Goal: Task Accomplishment & Management: Manage account settings

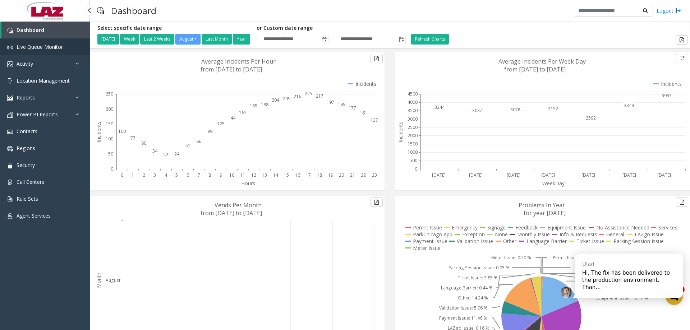
click at [37, 46] on span "Live Queue Monitor" at bounding box center [40, 46] width 46 height 7
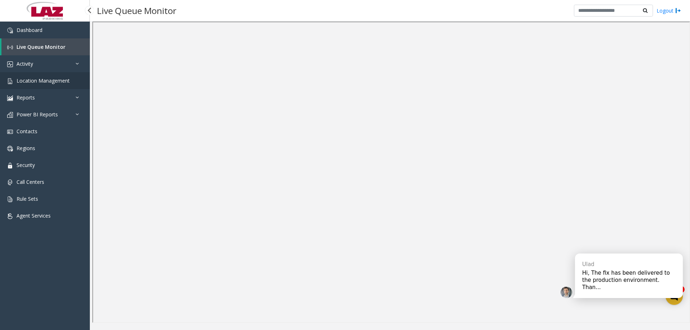
drag, startPoint x: 43, startPoint y: 128, endPoint x: 64, endPoint y: 310, distance: 183.7
click at [609, 283] on div "Hi, The fix has been delivered to the production environment. Than..." at bounding box center [628, 280] width 93 height 22
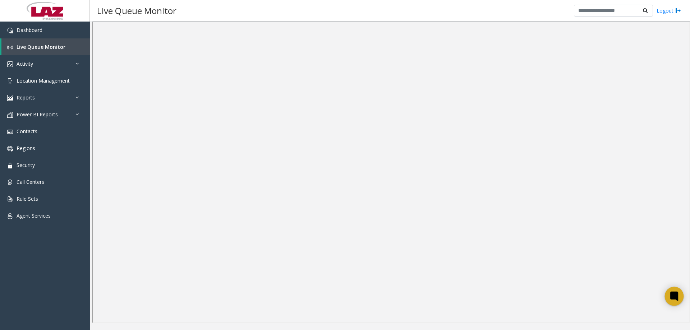
click at [675, 293] on icon at bounding box center [674, 296] width 8 height 9
click at [57, 29] on link "Dashboard" at bounding box center [45, 30] width 90 height 17
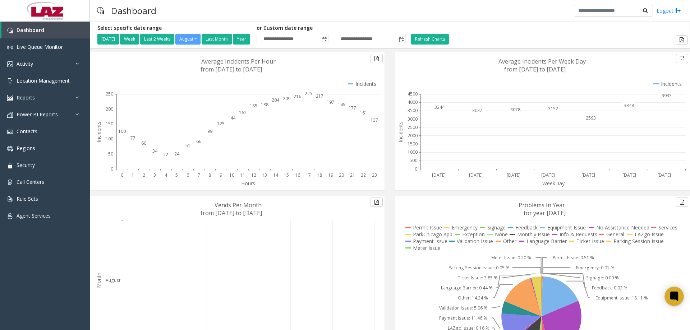
click at [682, 296] on div at bounding box center [674, 296] width 19 height 19
click at [504, 14] on div "Dashboard Logout" at bounding box center [390, 11] width 600 height 22
click at [58, 97] on link "Reports" at bounding box center [45, 97] width 90 height 17
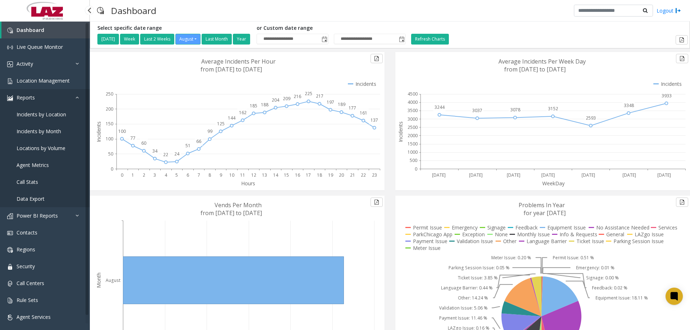
click at [56, 100] on link "Reports" at bounding box center [45, 97] width 90 height 17
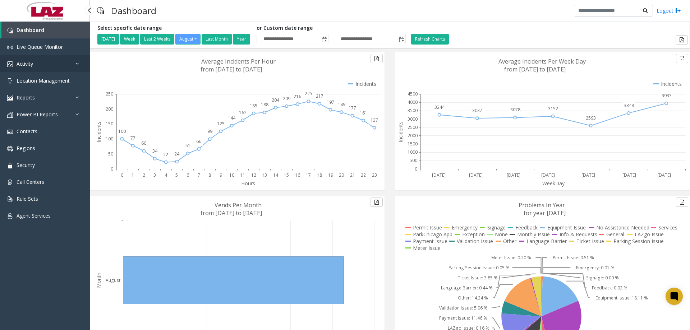
click at [75, 64] on link "Activity" at bounding box center [45, 63] width 90 height 17
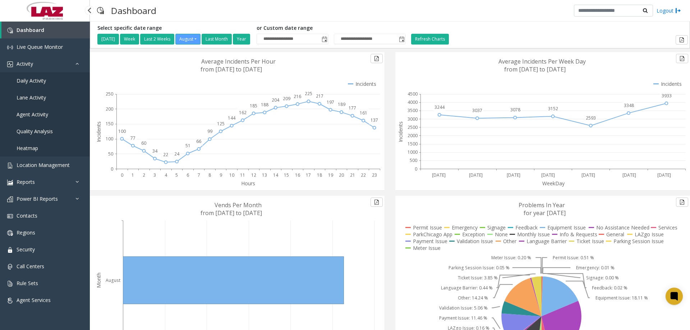
click at [48, 80] on link "Daily Activity" at bounding box center [45, 80] width 90 height 17
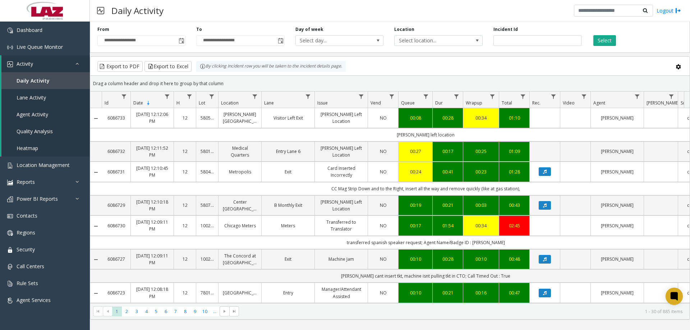
click at [318, 13] on div "Daily Activity Logout" at bounding box center [390, 11] width 600 height 22
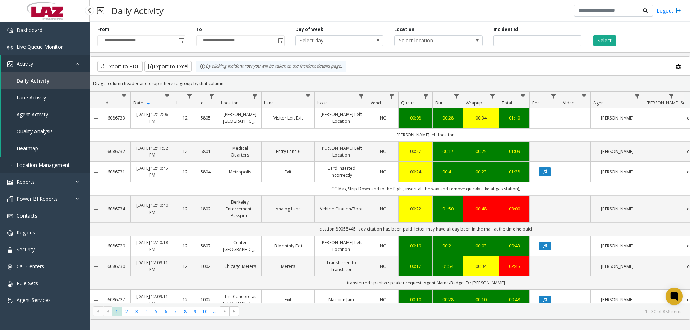
click at [23, 158] on link "Location Management" at bounding box center [45, 165] width 90 height 17
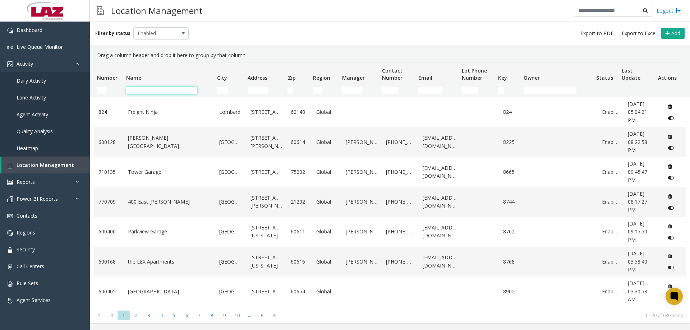
click at [144, 90] on input "Name Filter" at bounding box center [161, 90] width 71 height 7
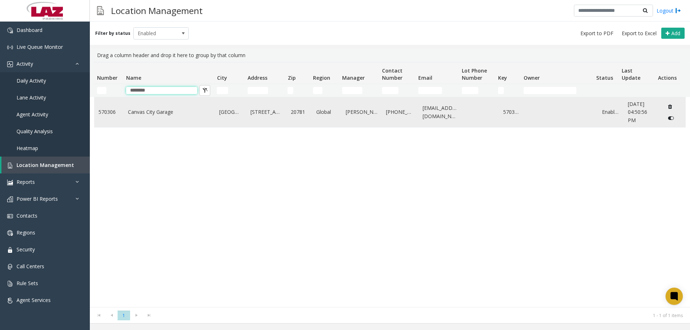
type input "********"
click at [172, 112] on link "Canvas City Garage" at bounding box center [169, 112] width 83 height 8
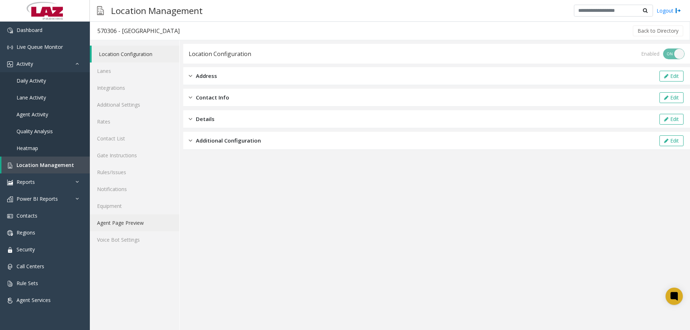
click at [135, 216] on link "Agent Page Preview" at bounding box center [134, 222] width 89 height 17
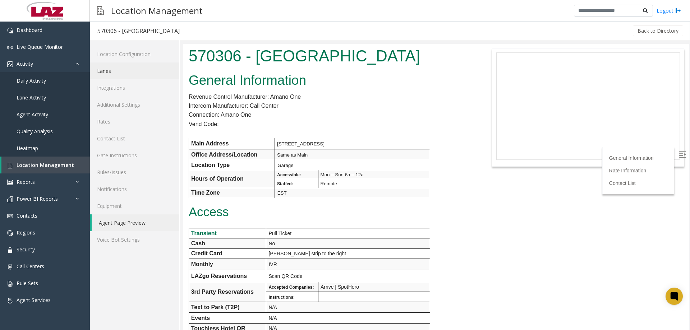
click at [151, 70] on link "Lanes" at bounding box center [134, 71] width 89 height 17
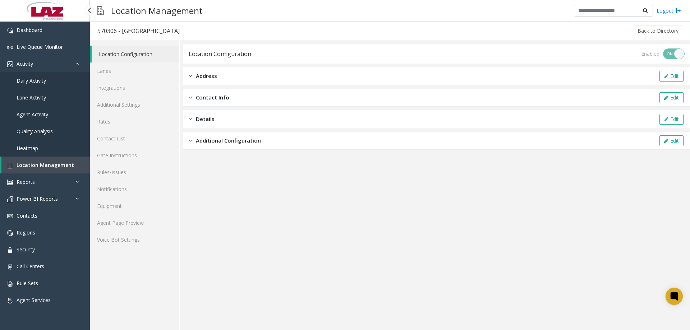
click at [42, 157] on link "Location Management" at bounding box center [45, 165] width 88 height 17
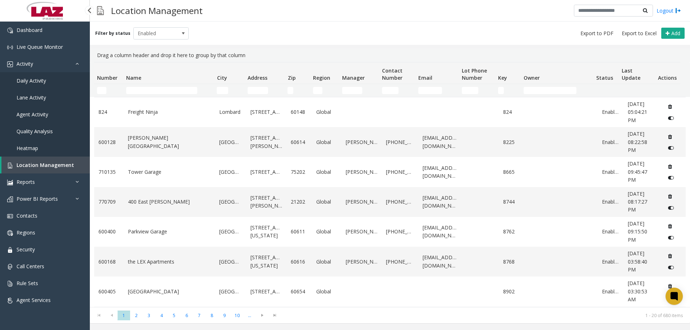
click at [46, 170] on link "Location Management" at bounding box center [45, 165] width 88 height 17
click at [101, 83] on th "Number" at bounding box center [108, 74] width 29 height 22
click at [101, 96] on td "Number Filter" at bounding box center [108, 90] width 29 height 13
click at [100, 94] on td "Number Filter" at bounding box center [108, 90] width 29 height 13
click at [103, 93] on input "Number Filter" at bounding box center [101, 90] width 9 height 7
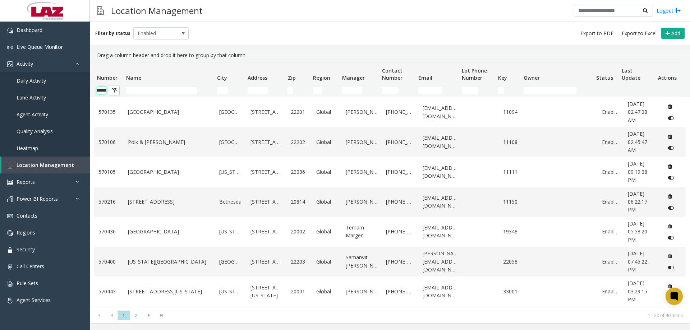
scroll to position [0, 12]
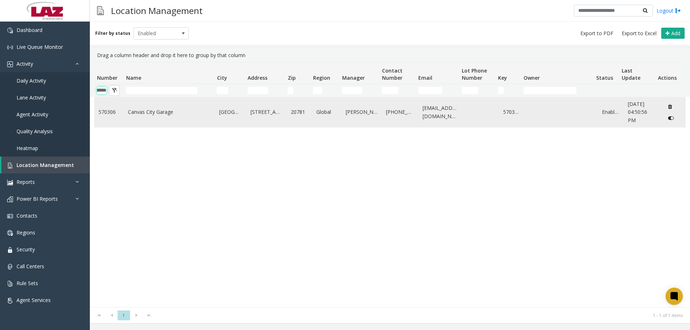
type input "******"
click at [103, 110] on link "570306" at bounding box center [108, 112] width 21 height 8
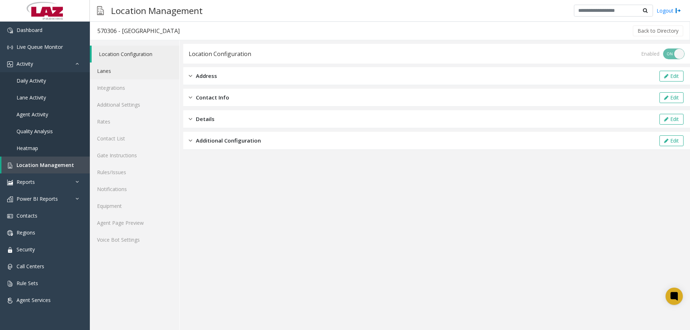
click at [120, 70] on link "Lanes" at bounding box center [134, 71] width 89 height 17
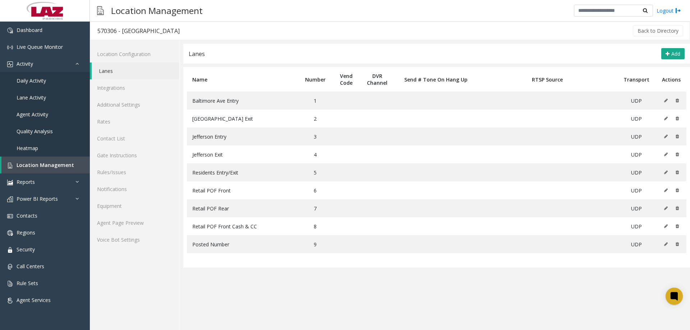
click at [518, 291] on app-lanes "Lanes Add Name Number Vend Code DVR Channel Send # Tone On Hang Up RTSP Source …" at bounding box center [436, 187] width 506 height 286
click at [129, 223] on link "Agent Page Preview" at bounding box center [134, 222] width 89 height 17
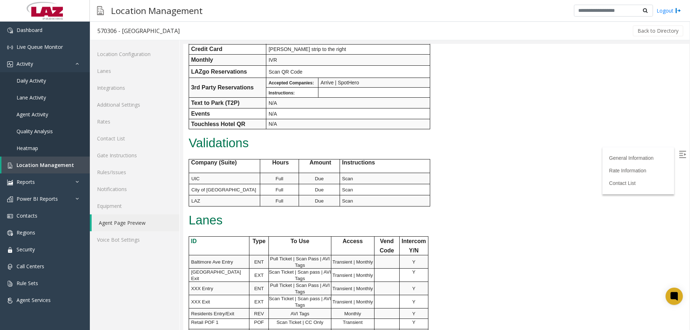
scroll to position [359, 0]
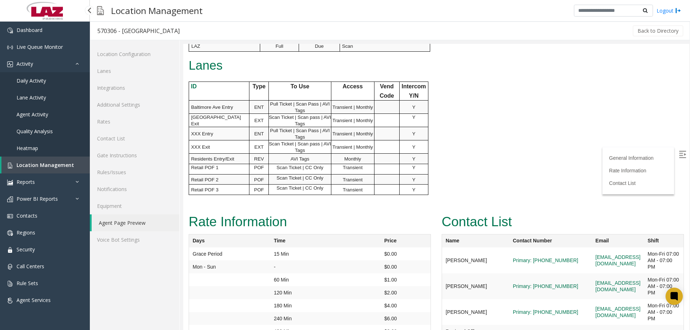
click at [51, 162] on span "Location Management" at bounding box center [45, 165] width 57 height 7
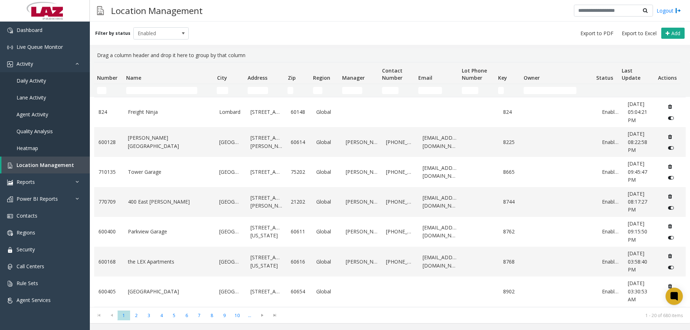
drag, startPoint x: 94, startPoint y: 89, endPoint x: 100, endPoint y: 91, distance: 5.9
click at [95, 89] on td "Number Filter" at bounding box center [108, 90] width 29 height 13
drag, startPoint x: 102, startPoint y: 91, endPoint x: 105, endPoint y: 88, distance: 3.9
click at [102, 91] on input "Number Filter" at bounding box center [101, 90] width 9 height 7
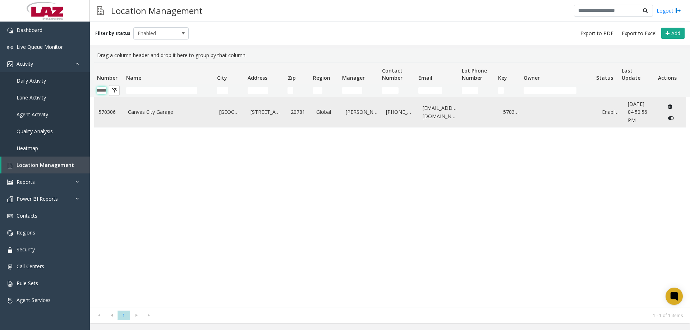
type input "******"
click at [112, 111] on link "570306" at bounding box center [108, 112] width 21 height 8
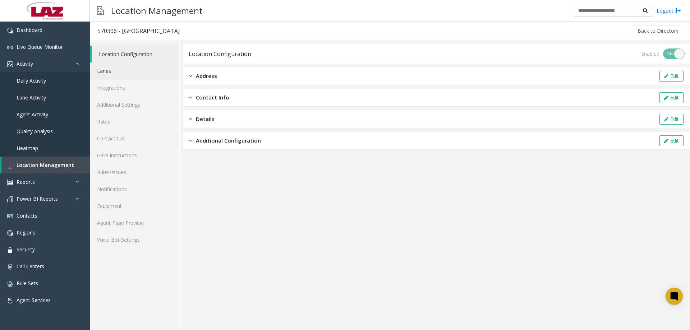
click at [114, 71] on link "Lanes" at bounding box center [134, 71] width 89 height 17
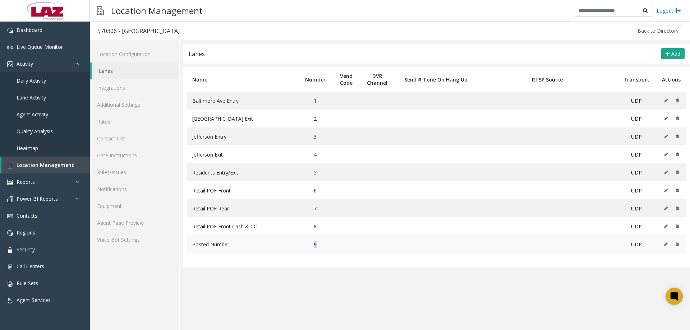
drag, startPoint x: 316, startPoint y: 247, endPoint x: 307, endPoint y: 244, distance: 10.0
click at [308, 244] on td "9" at bounding box center [315, 244] width 34 height 18
click at [31, 163] on span "Location Management" at bounding box center [45, 165] width 57 height 7
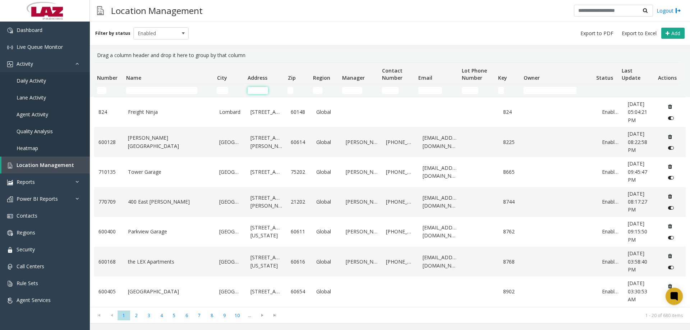
click at [258, 91] on input "Address Filter" at bounding box center [257, 90] width 20 height 7
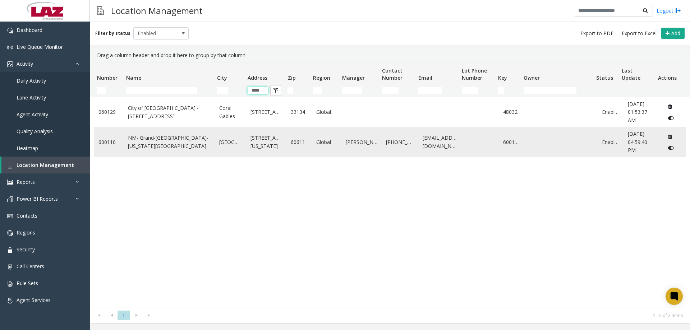
type input "***"
click at [184, 145] on link "NM- Grand-Columbus-Ohio Lot" at bounding box center [169, 142] width 83 height 16
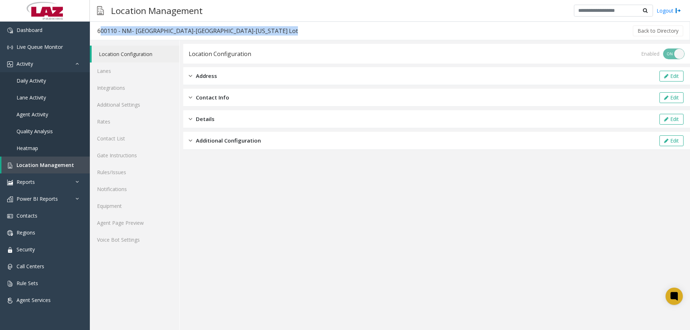
drag, startPoint x: 219, startPoint y: 33, endPoint x: 96, endPoint y: 37, distance: 123.6
click at [96, 37] on div "600110 - NM- Grand-Columbus-Ohio Lot Back to Directory" at bounding box center [390, 31] width 600 height 19
copy div "600110 - NM- Grand-Columbus-Ohio Lot"
click at [38, 45] on span "Live Queue Monitor" at bounding box center [40, 46] width 46 height 7
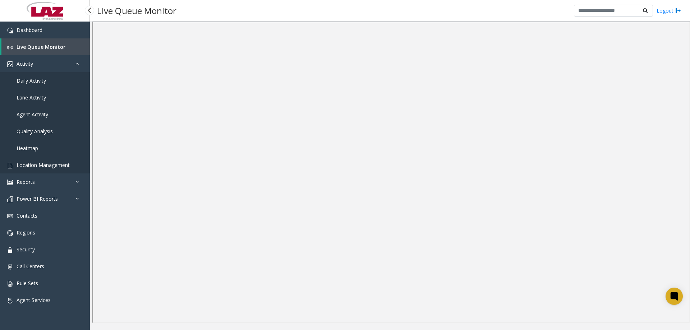
click at [36, 163] on span "Location Management" at bounding box center [43, 165] width 53 height 7
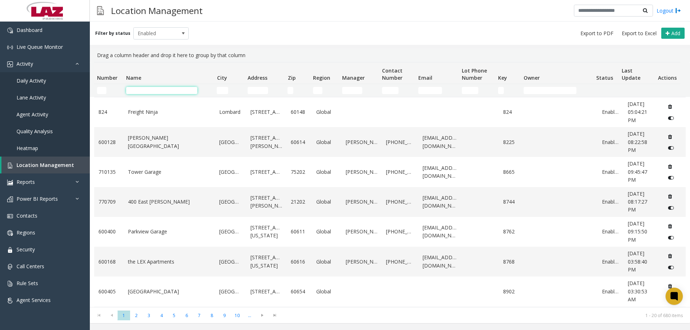
click at [154, 88] on input "Name Filter" at bounding box center [161, 90] width 71 height 7
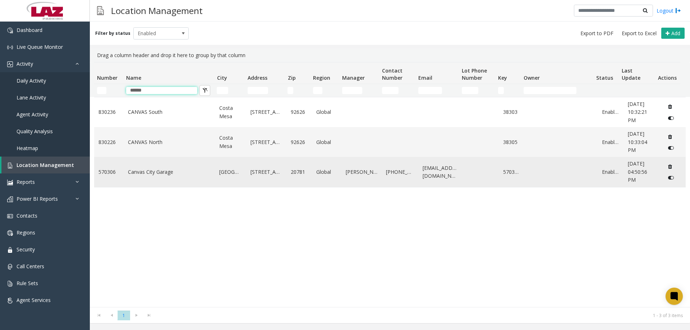
type input "******"
click at [139, 168] on link "Canvas City Garage" at bounding box center [169, 172] width 83 height 8
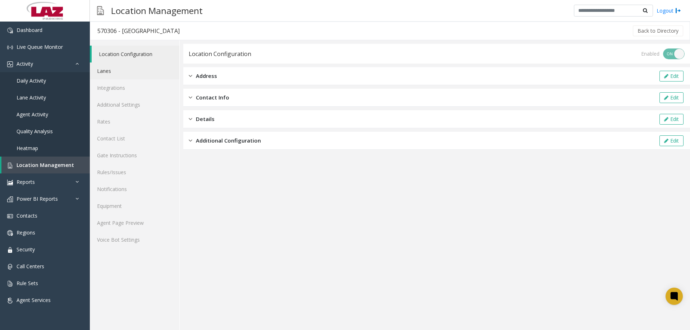
click at [125, 75] on link "Lanes" at bounding box center [134, 71] width 89 height 17
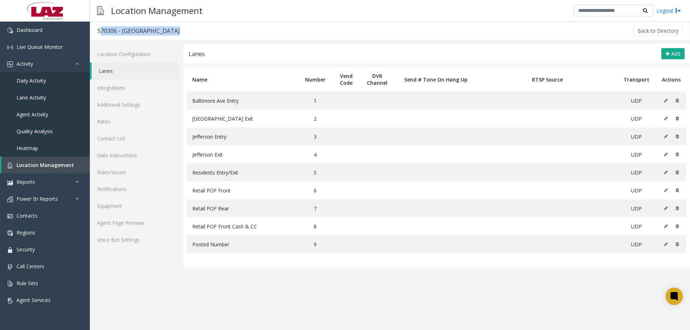
drag, startPoint x: 185, startPoint y: 29, endPoint x: 92, endPoint y: 29, distance: 93.8
click at [92, 29] on div "570306 - Canvas City Garage Back to Directory" at bounding box center [390, 31] width 600 height 19
copy div "570306 - [GEOGRAPHIC_DATA]"
click at [220, 31] on div "Back to Directory" at bounding box center [435, 31] width 497 height 18
drag, startPoint x: 156, startPoint y: 28, endPoint x: 134, endPoint y: 28, distance: 21.6
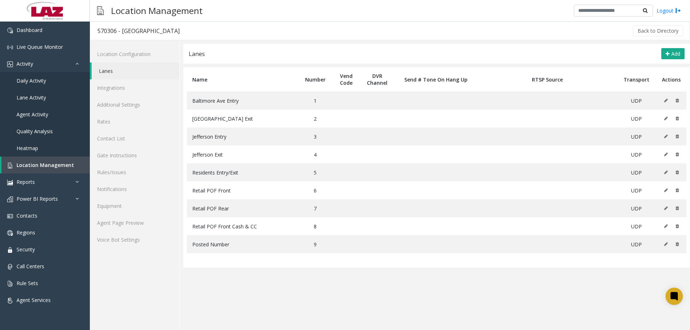
click at [143, 28] on div "570306 - [GEOGRAPHIC_DATA]" at bounding box center [138, 30] width 82 height 9
drag, startPoint x: 123, startPoint y: 29, endPoint x: 117, endPoint y: 30, distance: 5.8
click at [122, 29] on div "570306 - [GEOGRAPHIC_DATA]" at bounding box center [138, 30] width 82 height 9
drag, startPoint x: 117, startPoint y: 30, endPoint x: 94, endPoint y: 32, distance: 23.4
click at [94, 32] on h3 "570306 - [GEOGRAPHIC_DATA]" at bounding box center [138, 31] width 97 height 17
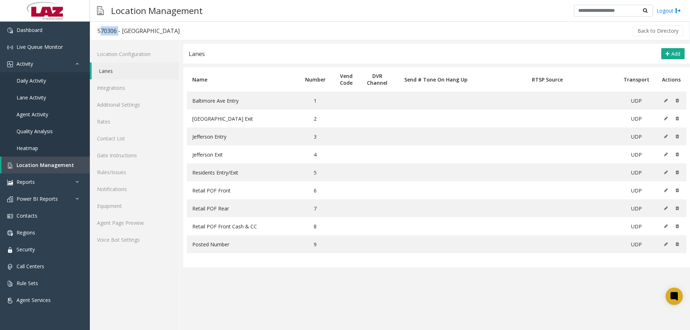
copy div "570306"
drag, startPoint x: 307, startPoint y: 292, endPoint x: 304, endPoint y: 290, distance: 4.2
click at [307, 292] on app-lanes "Lanes Add Name Number Vend Code DVR Channel Send # Tone On Hang Up RTSP Source …" at bounding box center [436, 187] width 506 height 286
click at [143, 216] on link "Agent Page Preview" at bounding box center [134, 222] width 89 height 17
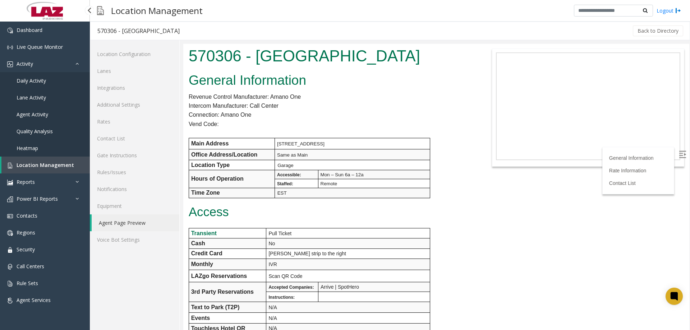
click at [34, 81] on span "Daily Activity" at bounding box center [31, 80] width 29 height 7
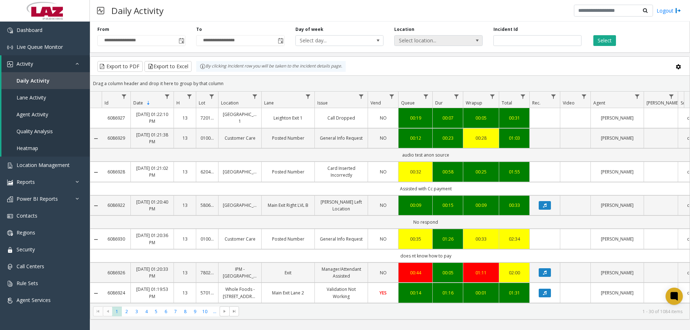
click at [409, 42] on span "Select location..." at bounding box center [429, 41] width 70 height 10
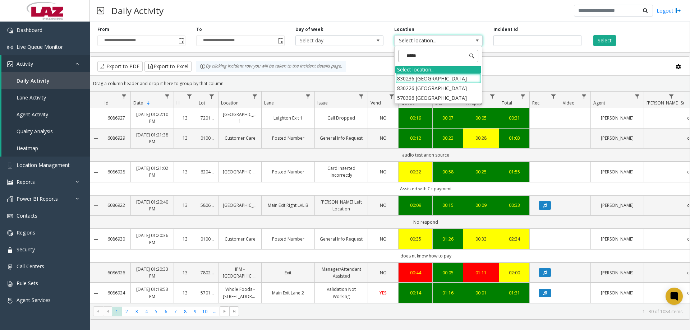
type input "******"
click at [439, 97] on li "570306 [GEOGRAPHIC_DATA]" at bounding box center [438, 98] width 86 height 10
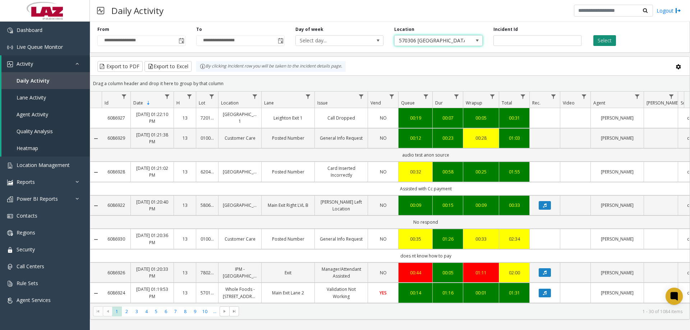
click at [597, 41] on button "Select" at bounding box center [604, 40] width 23 height 11
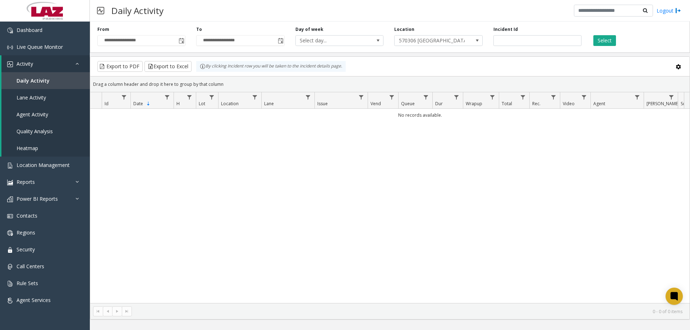
click at [404, 130] on div "No records available." at bounding box center [389, 206] width 599 height 194
click at [29, 165] on span "Location Management" at bounding box center [43, 165] width 53 height 7
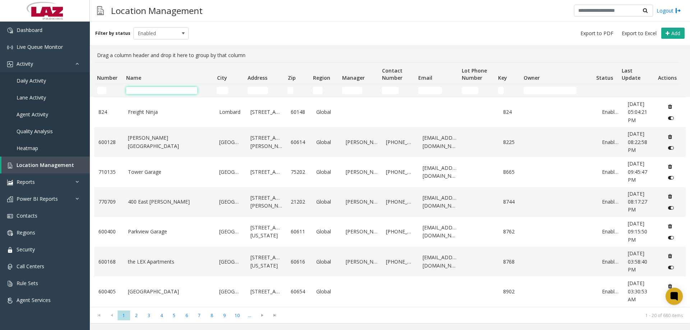
click at [147, 92] on input "Name Filter" at bounding box center [161, 90] width 71 height 7
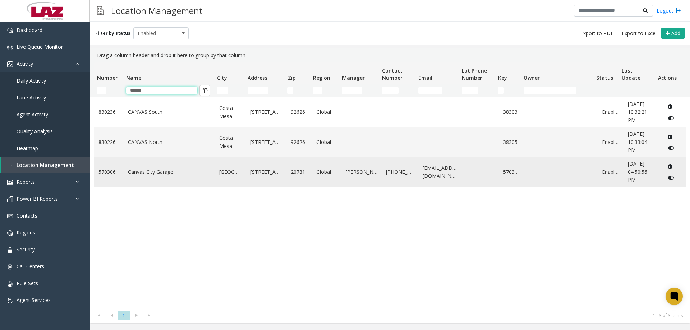
type input "******"
click at [145, 170] on link "Canvas City Garage" at bounding box center [169, 172] width 83 height 8
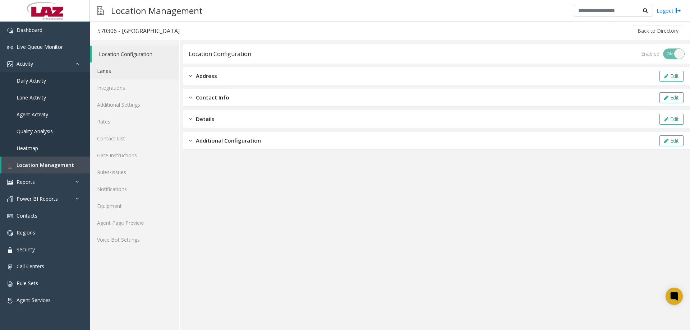
click at [114, 75] on link "Lanes" at bounding box center [134, 71] width 89 height 17
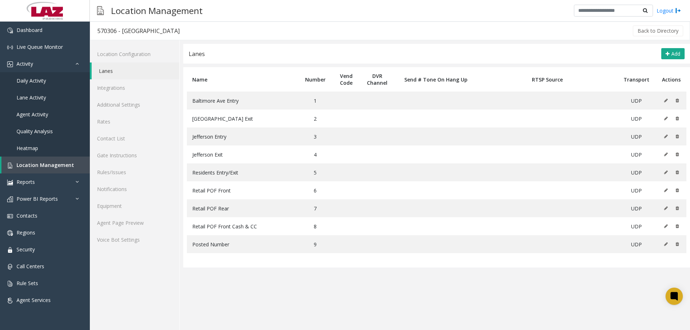
click at [545, 295] on app-lanes "Lanes Add Name Number Vend Code DVR Channel Send # Tone On Hang Up RTSP Source …" at bounding box center [436, 187] width 506 height 286
click at [122, 17] on h3 "Location Management" at bounding box center [156, 11] width 99 height 18
click at [106, 219] on link "Agent Page Preview" at bounding box center [134, 222] width 89 height 17
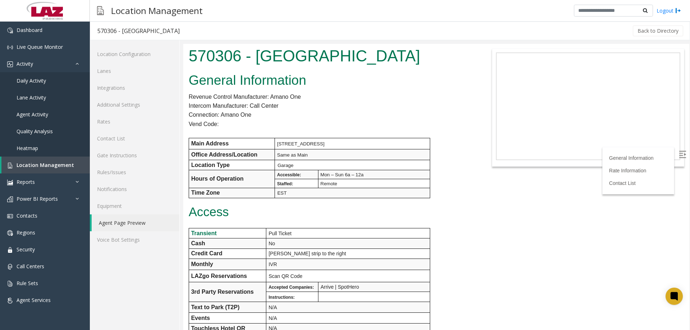
drag, startPoint x: 371, startPoint y: 142, endPoint x: 276, endPoint y: 145, distance: 95.6
click at [276, 145] on td "[STREET_ADDRESS]" at bounding box center [352, 143] width 155 height 11
copy span "[STREET_ADDRESS]"
drag, startPoint x: 338, startPoint y: 60, endPoint x: 258, endPoint y: 60, distance: 80.1
click at [258, 60] on h1 "570306 - [GEOGRAPHIC_DATA]" at bounding box center [331, 56] width 284 height 22
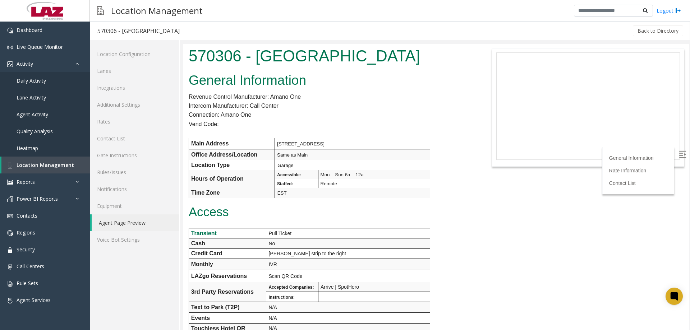
copy h1 "Canvas City Garage"
click at [117, 71] on link "Lanes" at bounding box center [134, 71] width 89 height 17
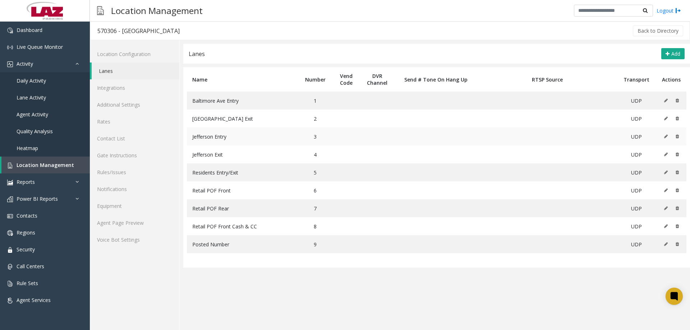
click at [666, 139] on button at bounding box center [667, 136] width 8 height 11
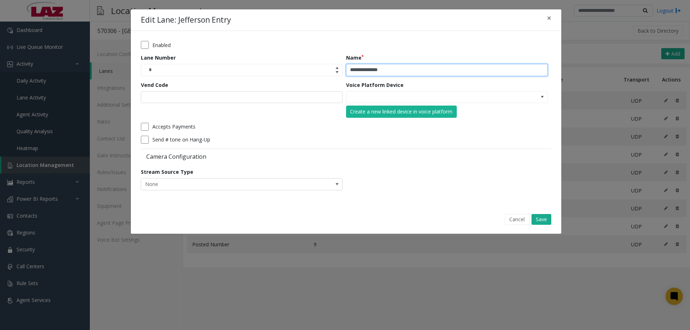
click at [370, 70] on input "**********" at bounding box center [447, 70] width 202 height 12
type input "**********"
click at [541, 220] on button "Save" at bounding box center [541, 219] width 20 height 11
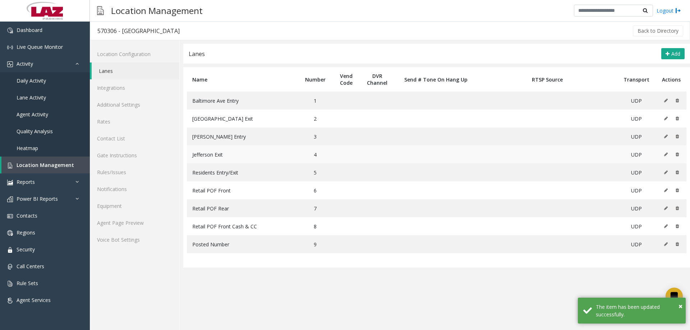
click at [668, 153] on button at bounding box center [667, 154] width 8 height 11
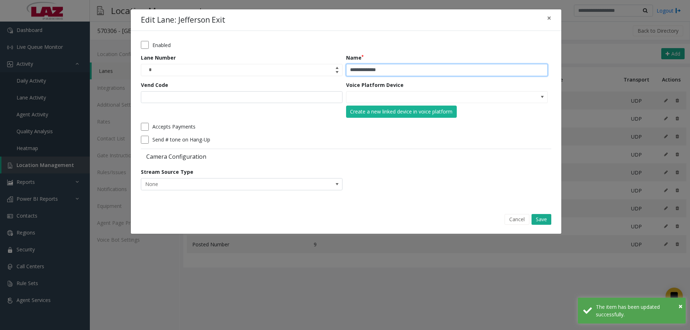
click at [370, 70] on input "**********" at bounding box center [447, 70] width 202 height 12
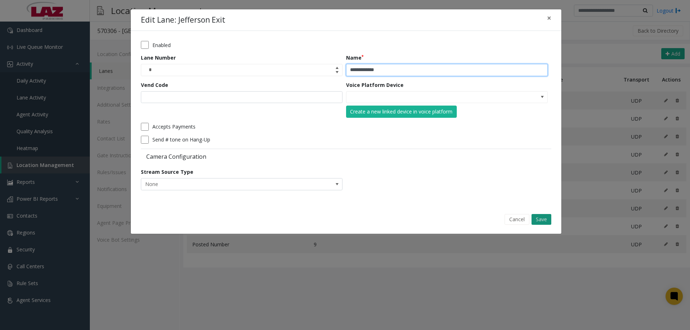
type input "**********"
click at [537, 217] on button "Save" at bounding box center [541, 219] width 20 height 11
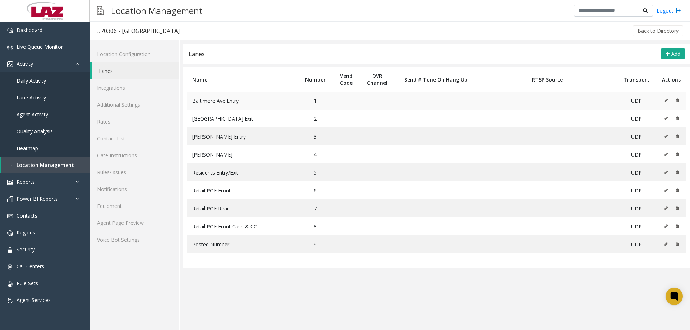
click at [667, 102] on icon at bounding box center [666, 100] width 4 height 4
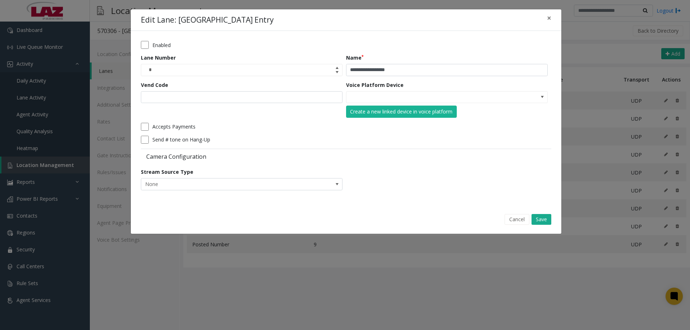
click at [423, 77] on form "**********" at bounding box center [346, 118] width 410 height 154
click at [421, 74] on input "**********" at bounding box center [447, 70] width 202 height 12
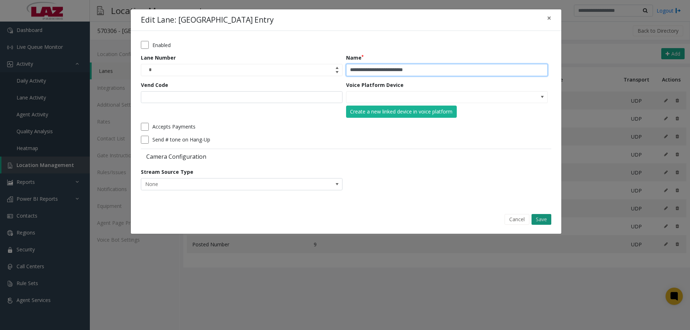
type input "**********"
click at [543, 220] on button "Save" at bounding box center [541, 219] width 20 height 11
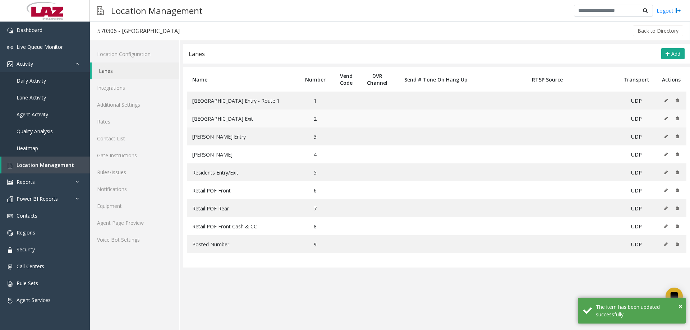
click at [666, 118] on icon at bounding box center [666, 118] width 4 height 4
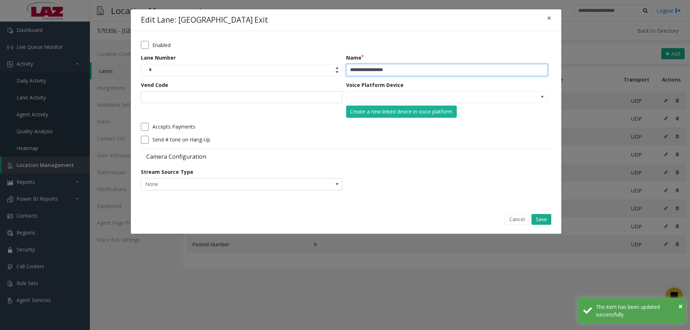
click at [444, 71] on input "**********" at bounding box center [447, 70] width 202 height 12
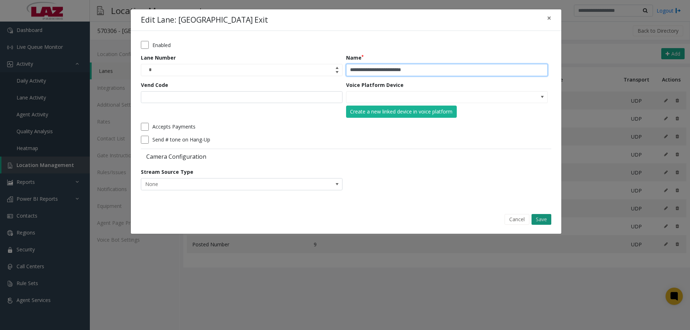
type input "**********"
click at [531, 222] on div "Cancel Save" at bounding box center [346, 219] width 420 height 18
click at [531, 221] on div "Cancel Save" at bounding box center [346, 219] width 420 height 18
click at [533, 220] on button "Save" at bounding box center [541, 219] width 20 height 11
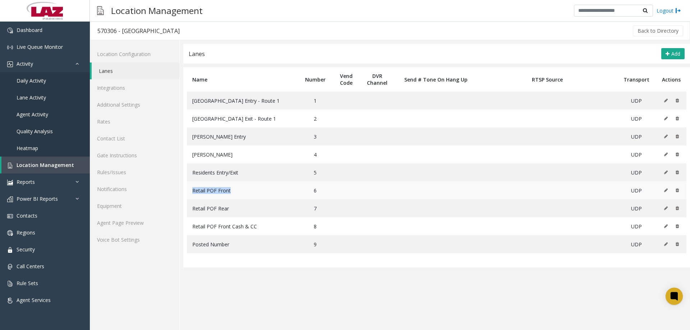
drag, startPoint x: 247, startPoint y: 192, endPoint x: 187, endPoint y: 194, distance: 59.7
click at [187, 194] on td "Retail POF Front" at bounding box center [242, 190] width 111 height 18
click at [300, 296] on app-lanes "**********" at bounding box center [436, 187] width 506 height 286
click at [665, 136] on icon at bounding box center [666, 136] width 4 height 4
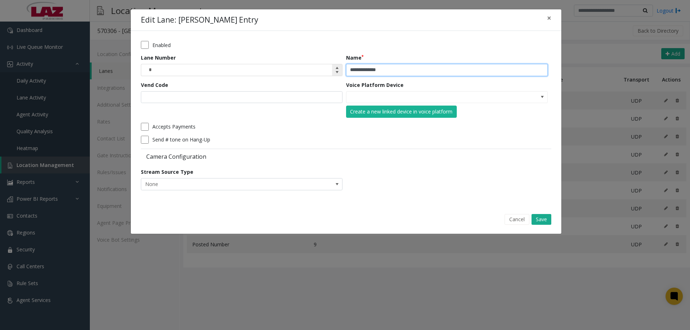
drag, startPoint x: 368, startPoint y: 70, endPoint x: 308, endPoint y: 71, distance: 59.6
click at [310, 71] on form "**********" at bounding box center [346, 118] width 410 height 154
type input "**********"
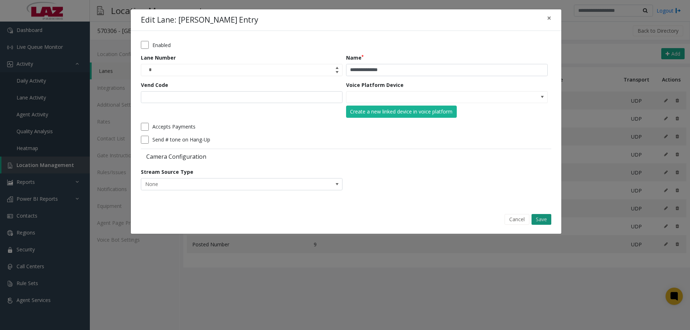
click at [544, 221] on button "Save" at bounding box center [541, 219] width 20 height 11
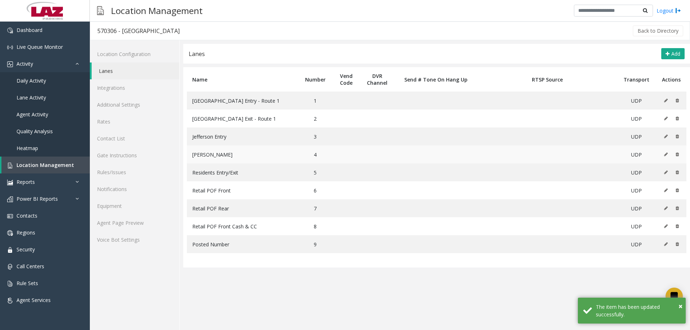
click at [666, 153] on icon at bounding box center [666, 154] width 4 height 4
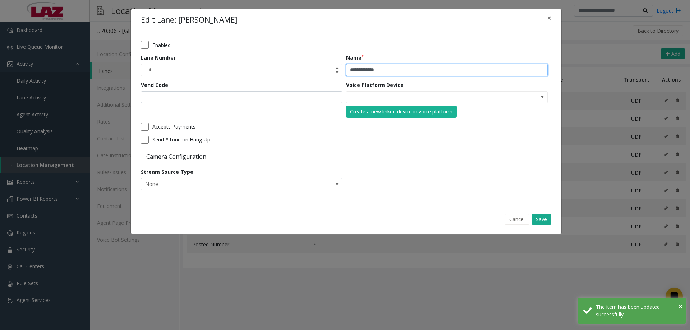
drag, startPoint x: 367, startPoint y: 70, endPoint x: 322, endPoint y: 64, distance: 45.3
click at [324, 70] on form "**********" at bounding box center [346, 118] width 410 height 154
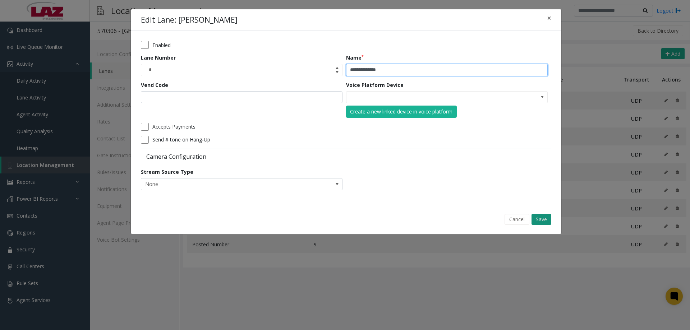
type input "**********"
click at [538, 218] on button "Save" at bounding box center [541, 219] width 20 height 11
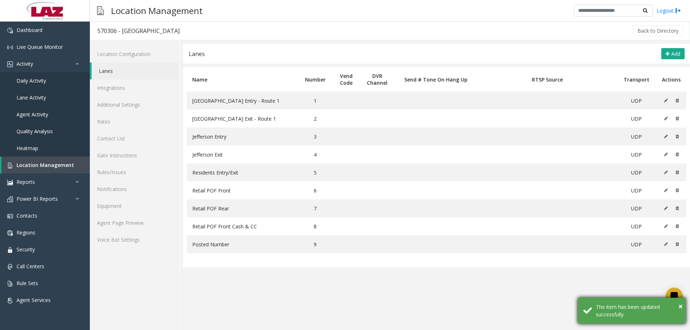
click at [677, 305] on div "The item has been updated successfully." at bounding box center [638, 310] width 84 height 15
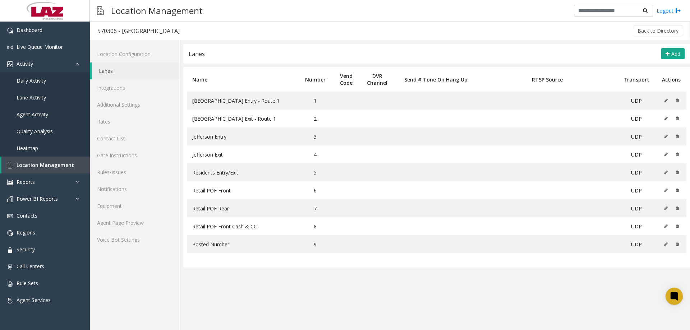
click at [317, 291] on app-lanes "**********" at bounding box center [436, 187] width 506 height 286
click at [129, 229] on link "Agent Page Preview" at bounding box center [134, 222] width 89 height 17
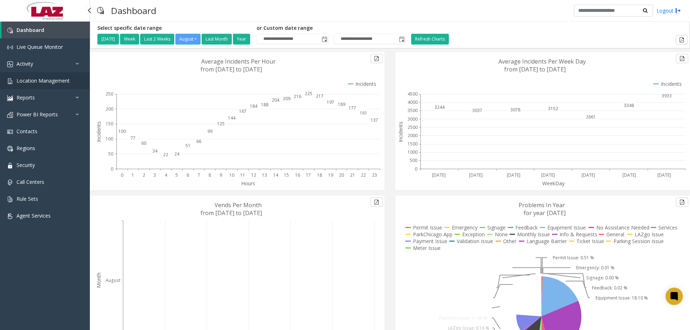
click at [47, 82] on span "Location Management" at bounding box center [43, 80] width 53 height 7
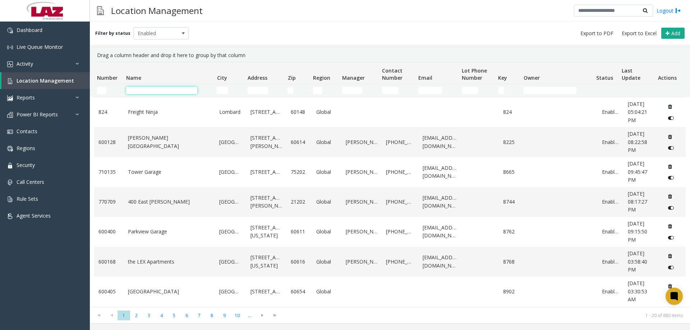
click at [151, 88] on input "Name Filter" at bounding box center [161, 90] width 71 height 7
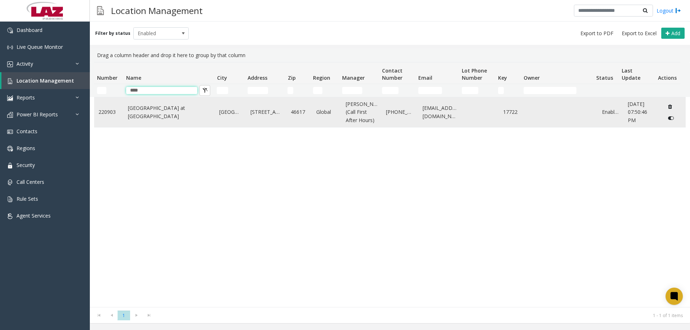
type input "****"
click at [152, 117] on link "Eddy Street Commons at Notre Dame" at bounding box center [169, 112] width 83 height 16
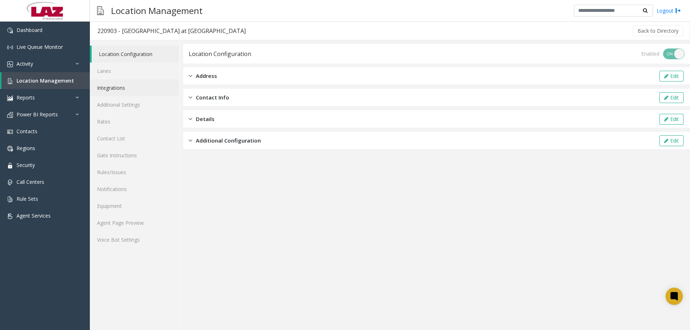
click at [125, 86] on link "Integrations" at bounding box center [134, 87] width 89 height 17
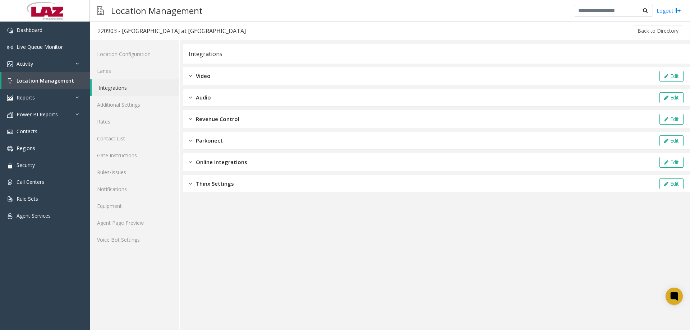
click at [504, 144] on div "Parkonect Edit" at bounding box center [436, 141] width 506 height 18
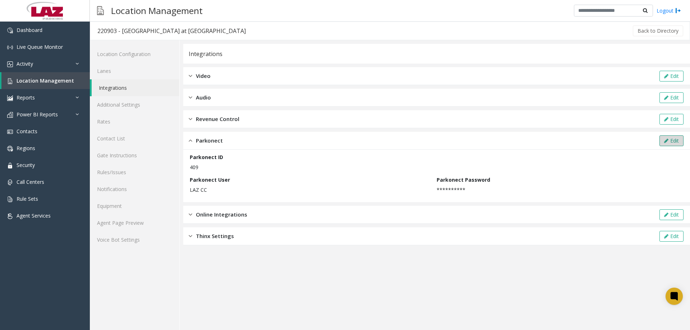
click at [673, 141] on button "Edit" at bounding box center [671, 140] width 24 height 11
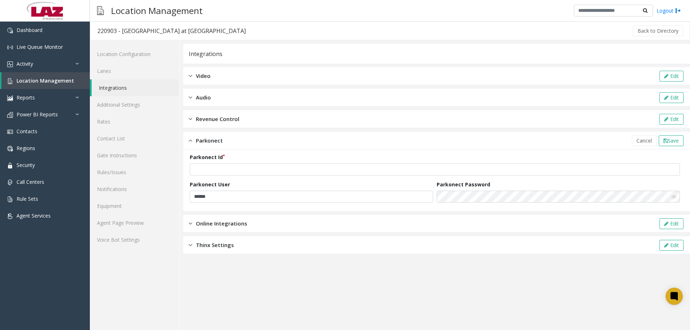
click at [193, 139] on div "Parkonect" at bounding box center [206, 140] width 34 height 8
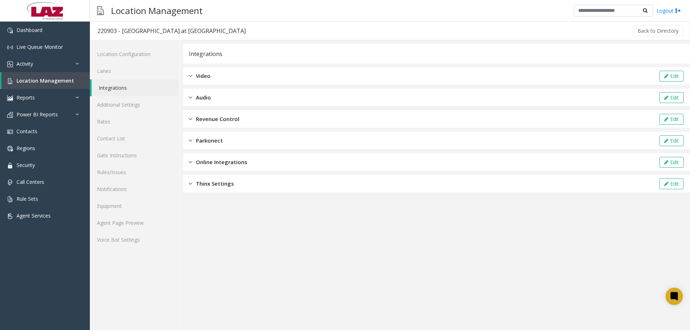
click at [205, 142] on span "Parkonect" at bounding box center [209, 140] width 27 height 8
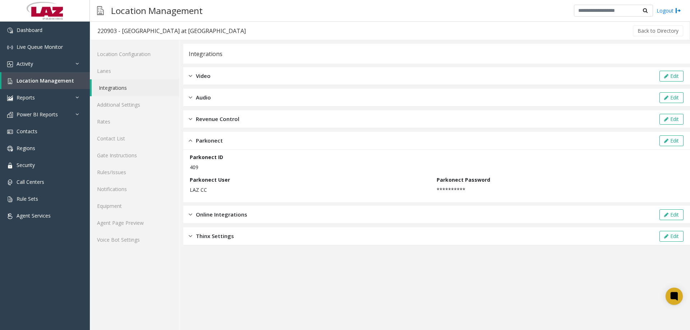
click at [209, 140] on span "Parkonect" at bounding box center [209, 140] width 27 height 8
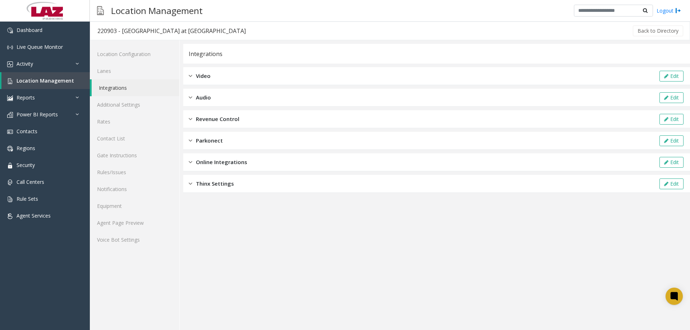
click at [209, 140] on span "Parkonect" at bounding box center [209, 140] width 27 height 8
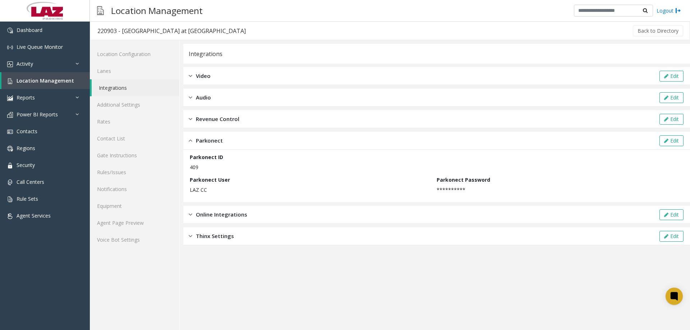
click at [209, 140] on span "Parkonect" at bounding box center [209, 140] width 27 height 8
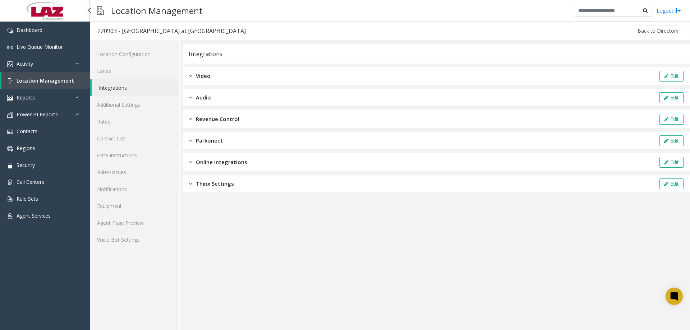
click at [37, 85] on link "Location Management" at bounding box center [45, 80] width 88 height 17
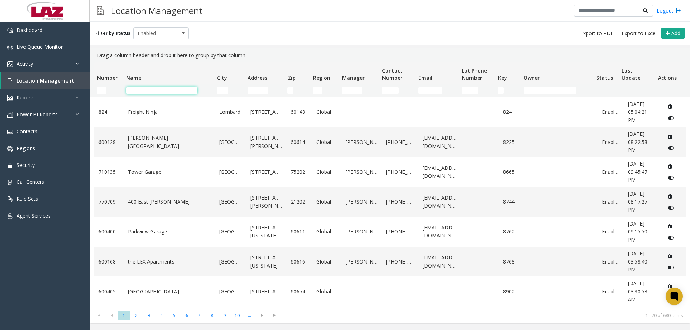
click at [148, 92] on input "Name Filter" at bounding box center [161, 90] width 71 height 7
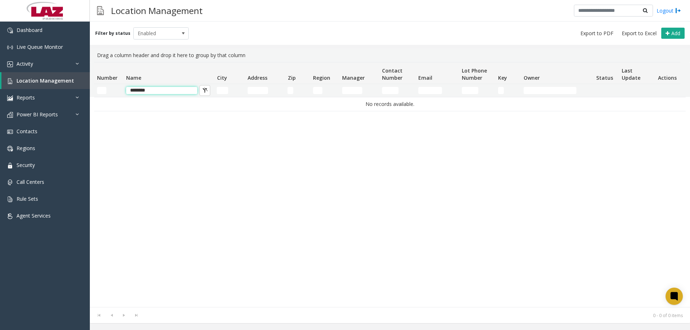
click at [166, 88] on input "********" at bounding box center [161, 90] width 71 height 7
click at [166, 91] on input "********" at bounding box center [161, 90] width 71 height 7
click at [168, 94] on td "********" at bounding box center [168, 90] width 91 height 13
click at [160, 115] on div "No records available." at bounding box center [389, 202] width 591 height 210
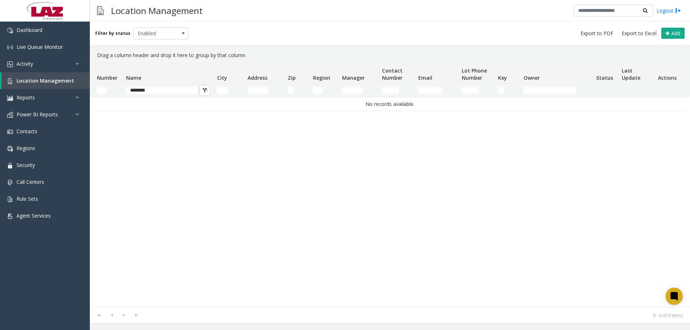
click at [146, 144] on div "No records available." at bounding box center [389, 202] width 591 height 210
click at [392, 143] on div "No records available." at bounding box center [389, 202] width 591 height 210
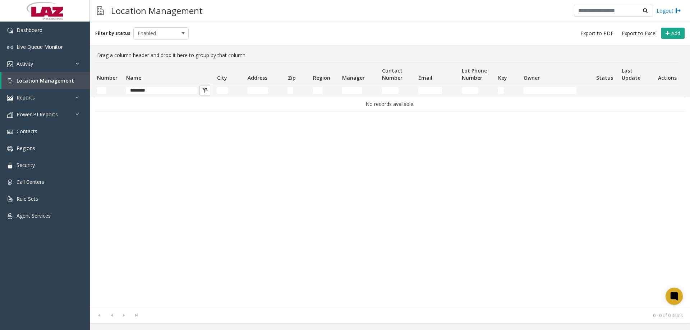
click at [387, 38] on div "Filter by status Enabled Add" at bounding box center [390, 33] width 600 height 23
click at [170, 93] on input "********" at bounding box center [161, 90] width 71 height 7
click at [147, 31] on span "Enabled" at bounding box center [156, 33] width 44 height 11
click at [153, 48] on li "All" at bounding box center [158, 46] width 54 height 10
click at [158, 92] on input "********" at bounding box center [161, 90] width 71 height 7
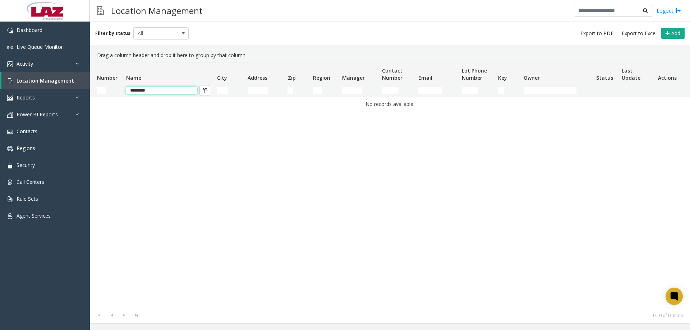
click at [158, 92] on input "********" at bounding box center [161, 90] width 71 height 7
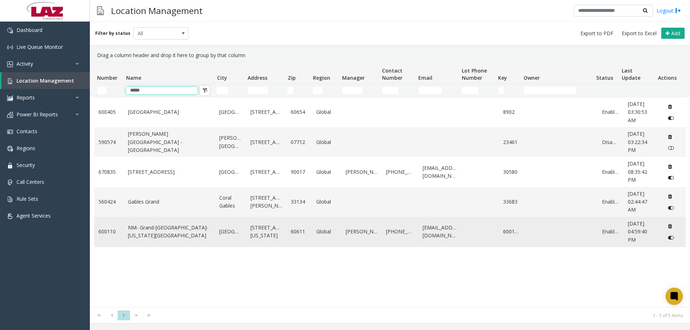
type input "*****"
click at [176, 233] on link "NM- Grand-Columbus-Ohio Lot" at bounding box center [169, 232] width 83 height 16
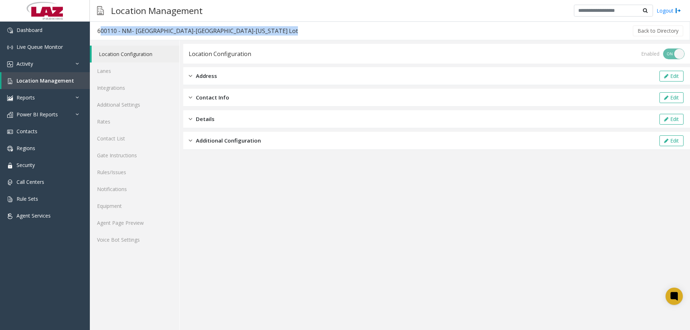
drag, startPoint x: 214, startPoint y: 32, endPoint x: 93, endPoint y: 23, distance: 121.7
click at [93, 23] on div "600110 - NM- Grand-Columbus-Ohio Lot Back to Directory" at bounding box center [390, 31] width 600 height 19
copy div "600110 - NM- Grand-Columbus-Ohio Lot"
click at [133, 222] on link "Agent Page Preview" at bounding box center [134, 222] width 89 height 17
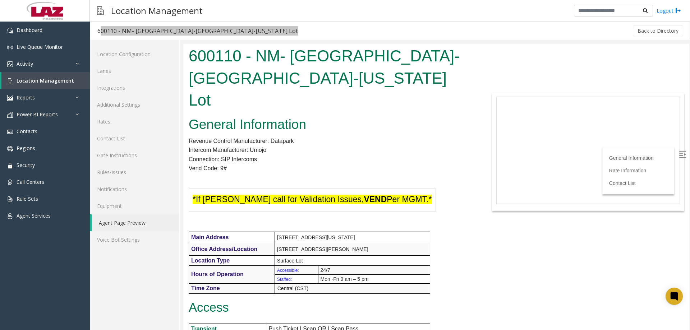
click at [389, 173] on p at bounding box center [331, 177] width 284 height 9
click at [115, 107] on link "Additional Settings" at bounding box center [134, 104] width 89 height 17
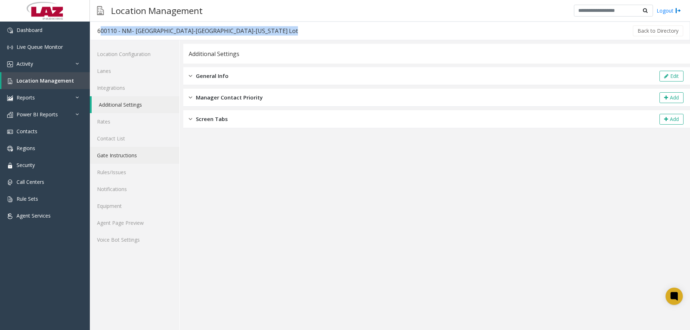
click at [125, 154] on link "Gate Instructions" at bounding box center [134, 155] width 89 height 17
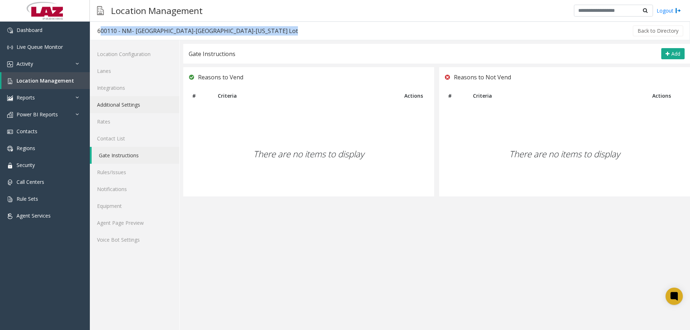
click at [125, 103] on link "Additional Settings" at bounding box center [134, 104] width 89 height 17
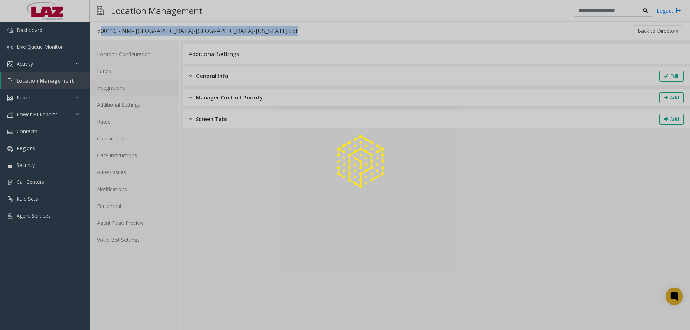
click at [130, 84] on link "Integrations" at bounding box center [134, 87] width 89 height 17
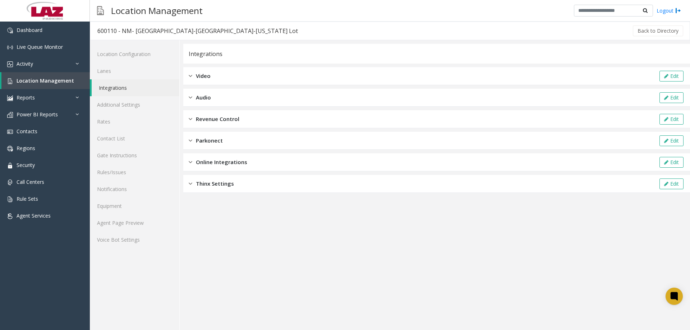
click at [266, 129] on div "Integrations Video Edit Audio Edit Revenue Control Edit Parkonect Edit Online I…" at bounding box center [436, 118] width 506 height 149
click at [264, 118] on div "Revenue Control Edit" at bounding box center [436, 119] width 506 height 18
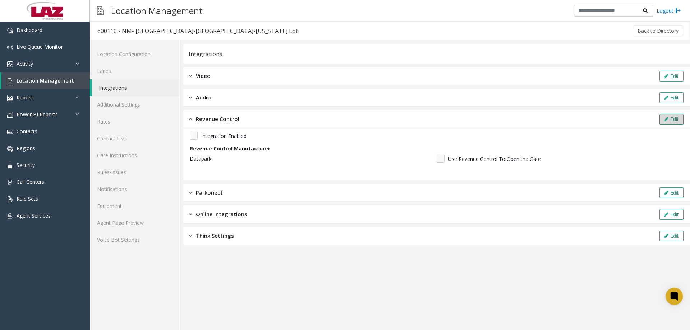
click at [662, 119] on button "Edit" at bounding box center [671, 119] width 24 height 11
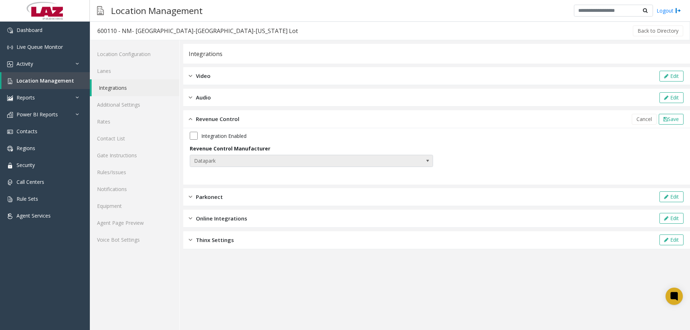
click at [279, 156] on span "Datapark" at bounding box center [287, 160] width 194 height 11
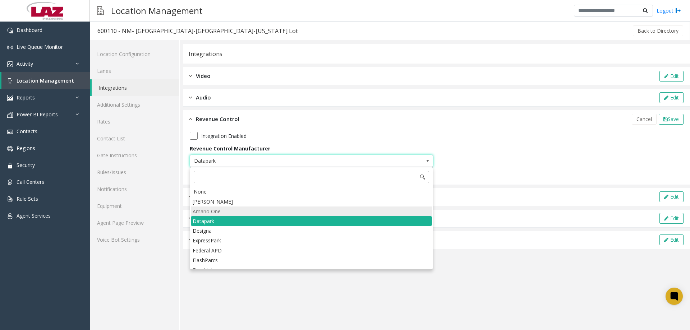
click at [229, 207] on li "Amano One" at bounding box center [311, 212] width 241 height 10
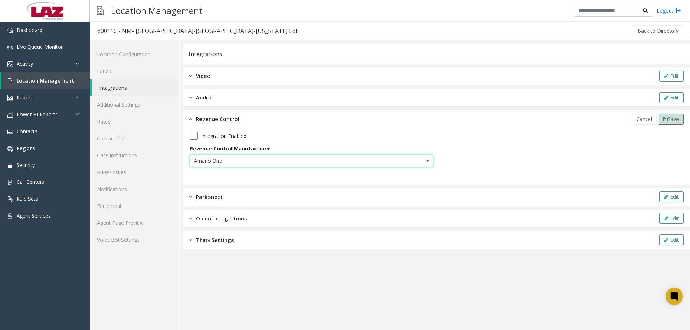
click at [676, 120] on span "Save" at bounding box center [672, 119] width 11 height 7
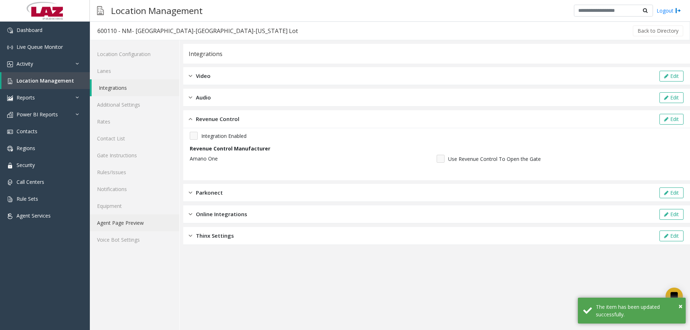
click at [118, 224] on link "Agent Page Preview" at bounding box center [134, 222] width 89 height 17
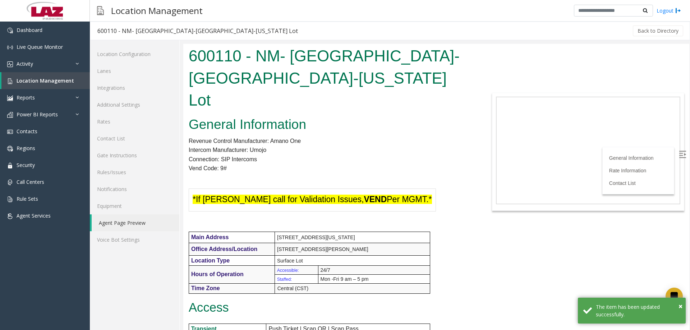
click at [339, 155] on p "Connection: SIP Intercoms" at bounding box center [331, 159] width 284 height 9
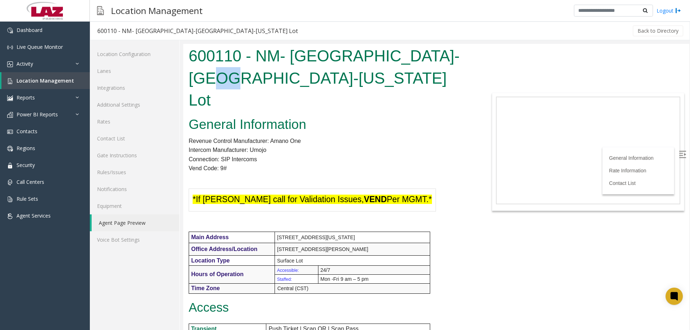
click at [222, 78] on h1 "600110 - NM- Grand-Columbus-Ohio Lot" at bounding box center [331, 78] width 284 height 66
click at [230, 73] on h1 "600110 - NM- Grand-Columbus-Ohio Lot" at bounding box center [331, 78] width 284 height 66
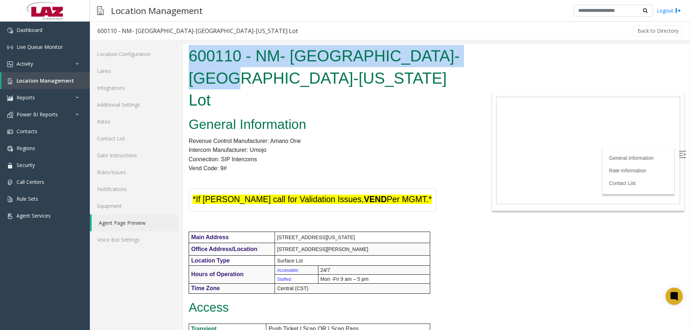
drag, startPoint x: 212, startPoint y: 76, endPoint x: 185, endPoint y: 56, distance: 33.8
click at [185, 56] on div "600110 - NM- Grand-Columbus-Ohio Lot" at bounding box center [330, 79] width 295 height 70
copy h1 "600110 - NM- Grand-Columbus-Ohio Lot"
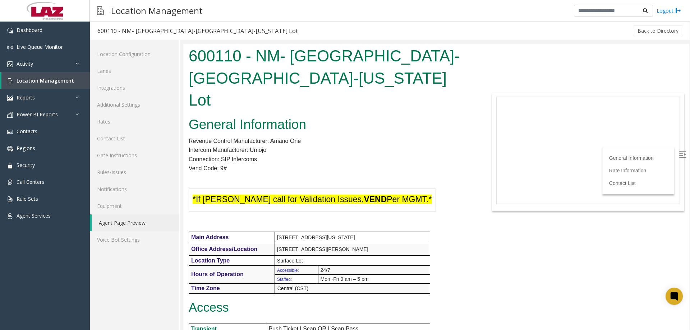
click at [340, 155] on p "Connection: SIP Intercoms" at bounding box center [331, 159] width 284 height 9
click at [55, 79] on span "Location Management" at bounding box center [45, 80] width 57 height 7
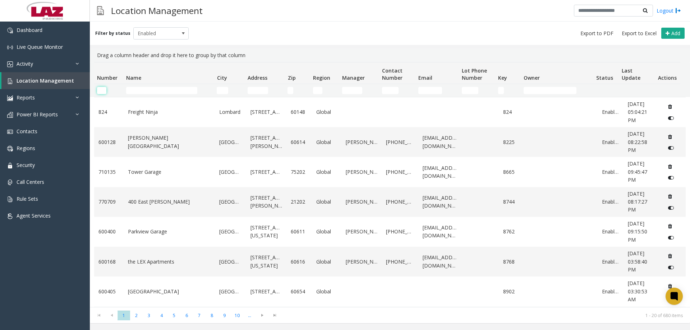
click at [103, 89] on input "Number Filter" at bounding box center [101, 90] width 9 height 7
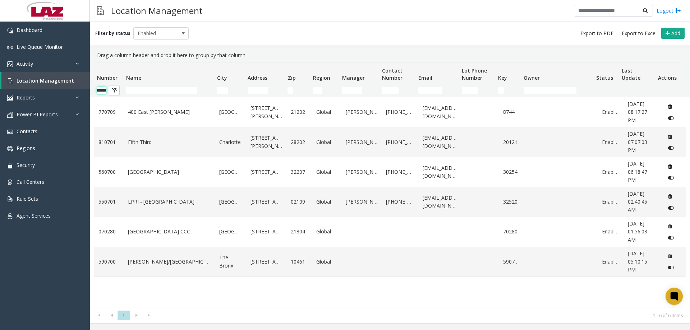
scroll to position [0, 12]
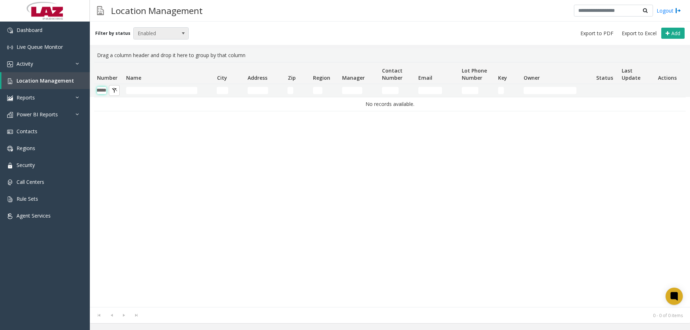
type input "******"
click at [158, 33] on span "Enabled" at bounding box center [156, 33] width 44 height 11
click at [156, 66] on li "Disabled" at bounding box center [158, 65] width 54 height 10
click at [155, 40] on div "Filter by status Disabled Add" at bounding box center [390, 33] width 600 height 23
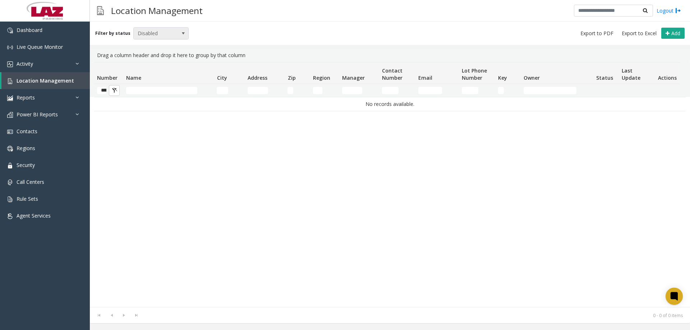
click at [165, 29] on span "Disabled" at bounding box center [156, 33] width 44 height 11
click at [138, 75] on li "Archived" at bounding box center [158, 75] width 54 height 10
click at [145, 32] on span "Archived" at bounding box center [156, 33] width 44 height 11
click at [145, 48] on li "All" at bounding box center [158, 46] width 54 height 10
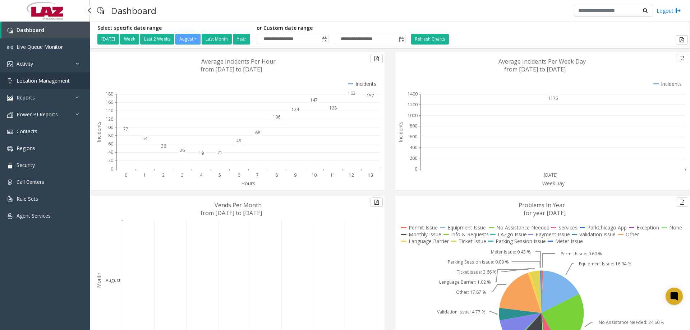
click at [48, 74] on link "Location Management" at bounding box center [45, 80] width 90 height 17
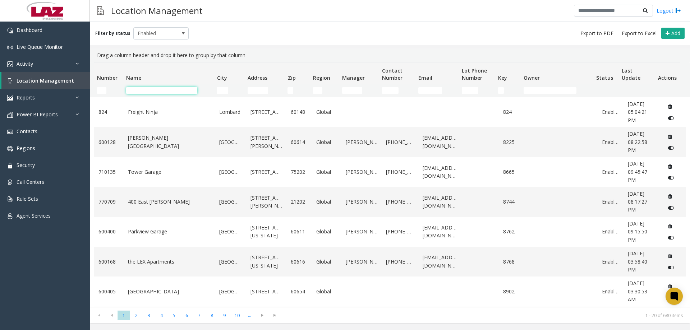
click at [162, 88] on input "Name Filter" at bounding box center [161, 90] width 71 height 7
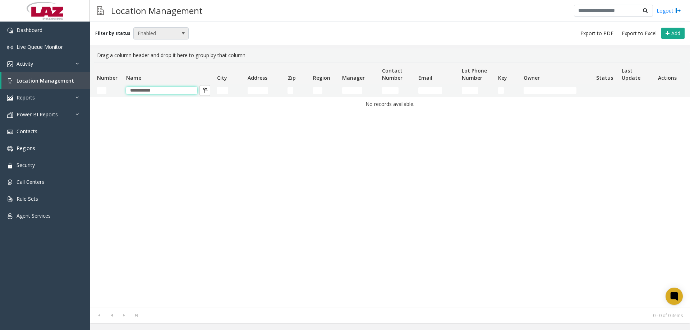
type input "**********"
click at [164, 31] on span "Enabled" at bounding box center [156, 33] width 44 height 11
click at [153, 60] on li "Disabled" at bounding box center [158, 65] width 54 height 10
click at [168, 33] on span "Disabled" at bounding box center [156, 33] width 44 height 11
click at [159, 43] on li "All" at bounding box center [158, 46] width 54 height 10
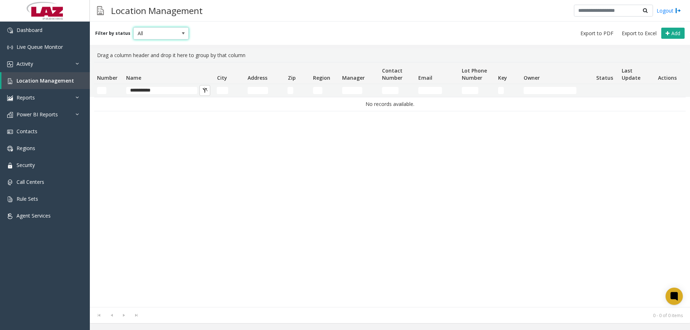
click at [169, 149] on div "No records available." at bounding box center [389, 202] width 591 height 210
click at [29, 32] on span "Dashboard" at bounding box center [30, 30] width 26 height 7
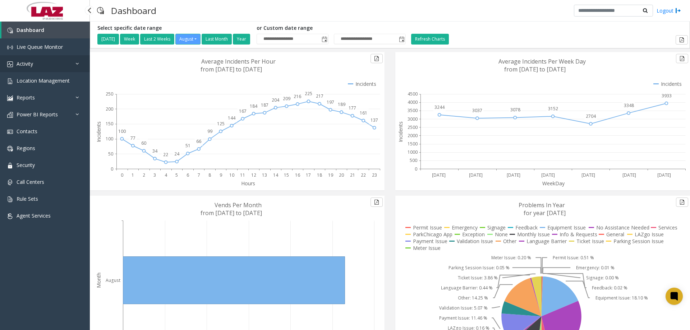
click at [43, 66] on link "Activity" at bounding box center [45, 63] width 90 height 17
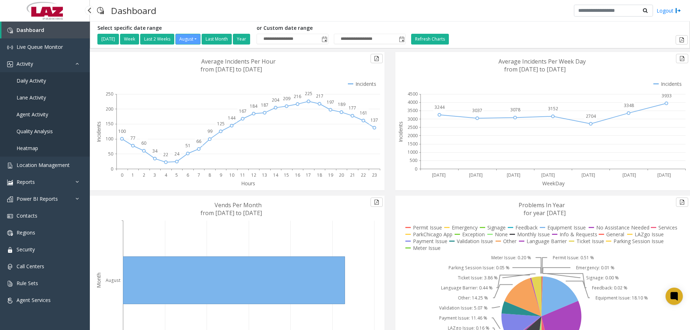
click at [40, 86] on link "Daily Activity" at bounding box center [45, 80] width 90 height 17
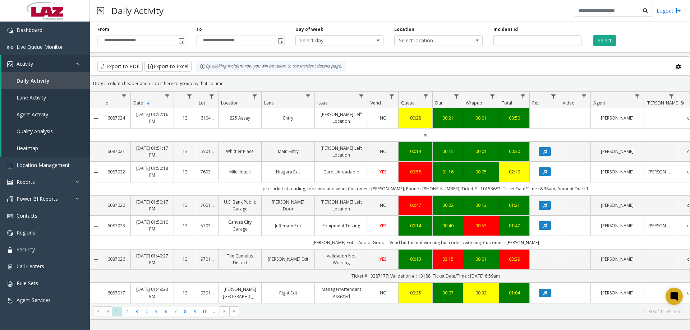
click at [380, 9] on div "Daily Activity Logout" at bounding box center [390, 11] width 600 height 22
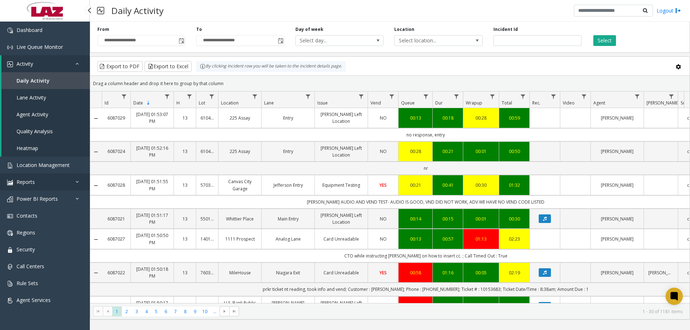
click at [32, 175] on link "Reports" at bounding box center [45, 181] width 90 height 17
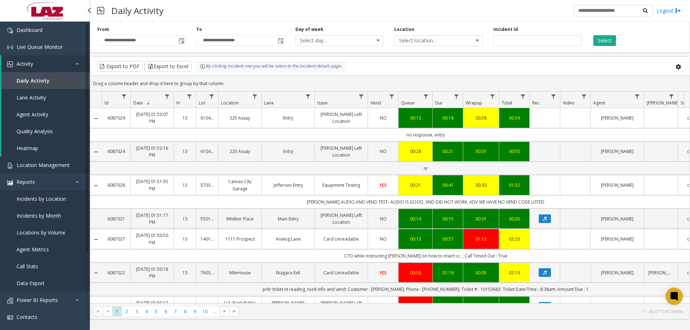
click at [30, 164] on span "Location Management" at bounding box center [43, 165] width 53 height 7
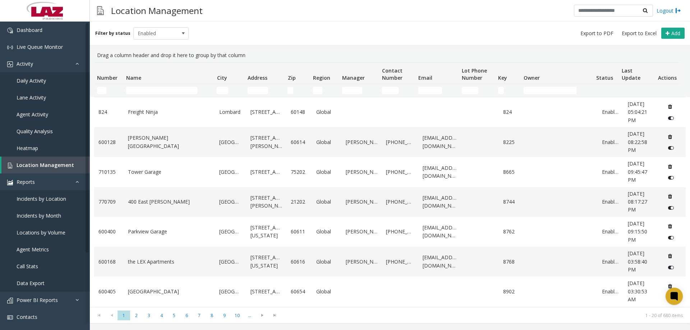
drag, startPoint x: 155, startPoint y: 85, endPoint x: 154, endPoint y: 89, distance: 3.6
click at [155, 85] on td "Name Filter" at bounding box center [168, 90] width 91 height 13
click at [154, 89] on input "Name Filter" at bounding box center [161, 90] width 71 height 7
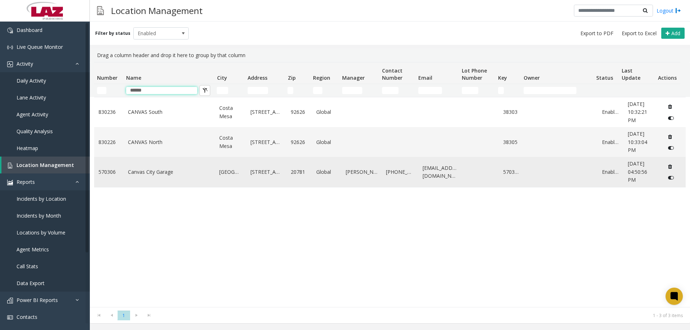
type input "******"
click at [158, 168] on link "Canvas City Garage" at bounding box center [169, 172] width 83 height 8
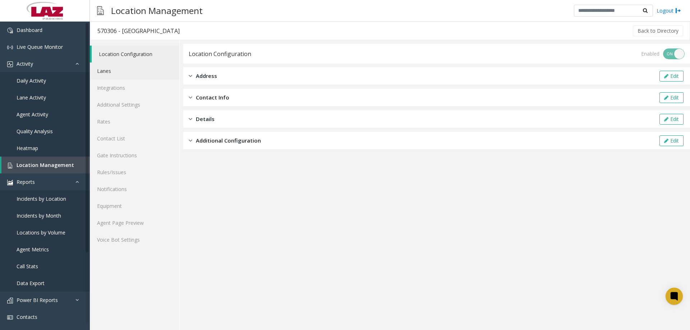
click at [113, 73] on link "Lanes" at bounding box center [134, 71] width 89 height 17
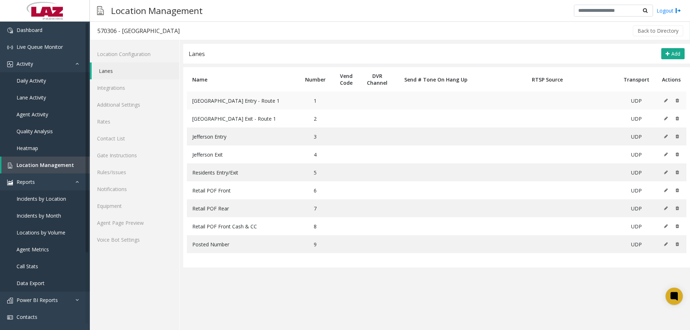
click at [663, 102] on button at bounding box center [667, 100] width 8 height 11
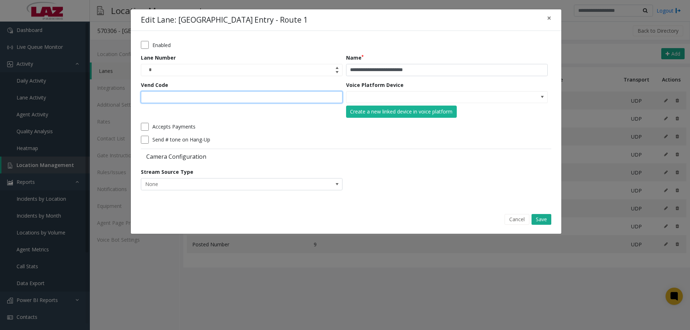
click at [233, 98] on input "Vend Code" at bounding box center [242, 97] width 202 height 12
type input "**"
click at [546, 218] on button "Save" at bounding box center [541, 219] width 20 height 11
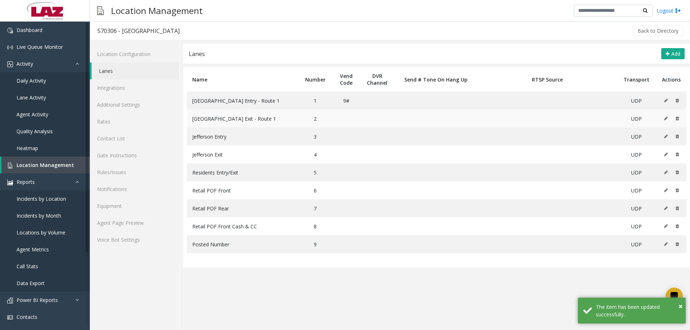
click at [667, 119] on icon at bounding box center [666, 118] width 4 height 4
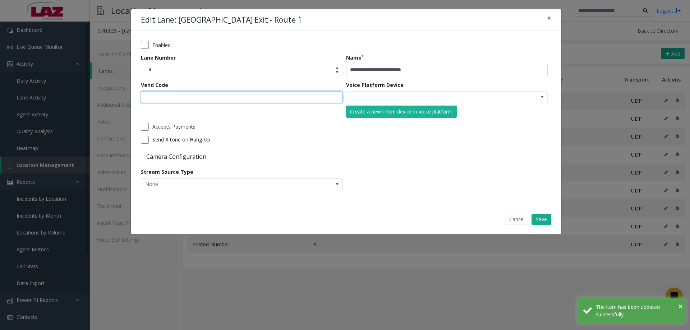
click at [240, 98] on input "Vend Code" at bounding box center [242, 97] width 202 height 12
paste input "**"
type input "**"
click at [540, 217] on button "Save" at bounding box center [541, 219] width 20 height 11
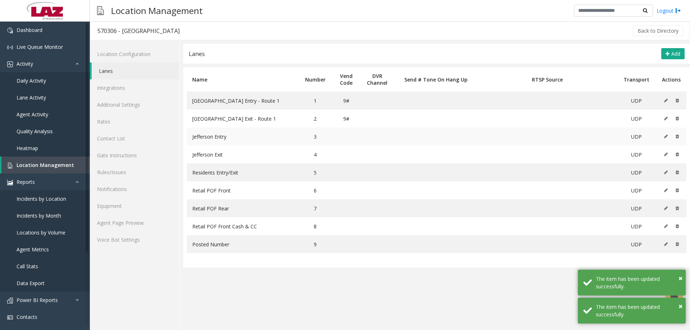
click at [666, 136] on icon at bounding box center [666, 136] width 4 height 4
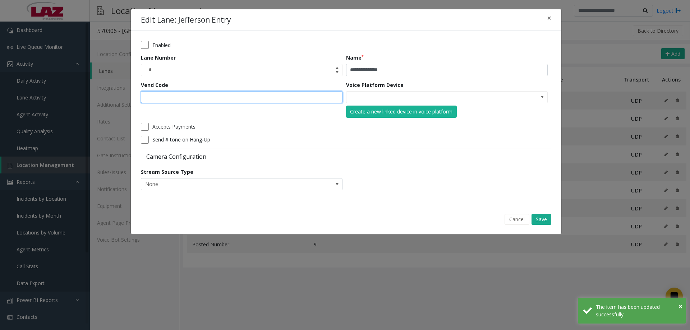
click at [253, 98] on input "Vend Code" at bounding box center [242, 97] width 202 height 12
paste input "**"
type input "**"
click at [542, 220] on button "Save" at bounding box center [541, 219] width 20 height 11
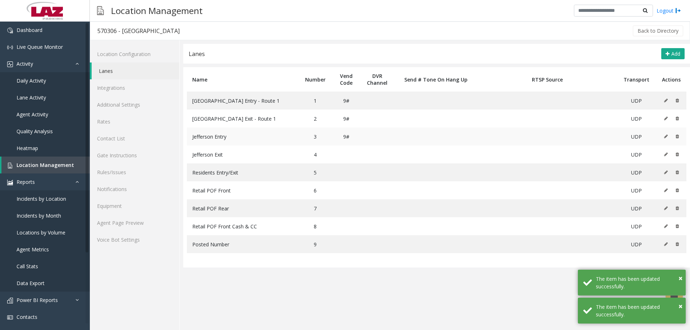
click at [665, 135] on icon at bounding box center [666, 136] width 4 height 4
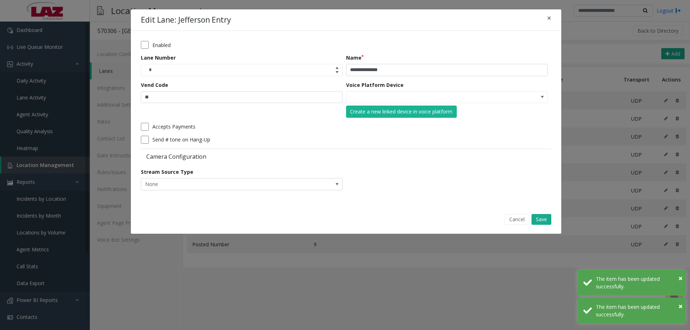
click at [261, 89] on div "Vend Code **" at bounding box center [243, 99] width 205 height 37
click at [514, 222] on button "Cancel" at bounding box center [516, 219] width 25 height 11
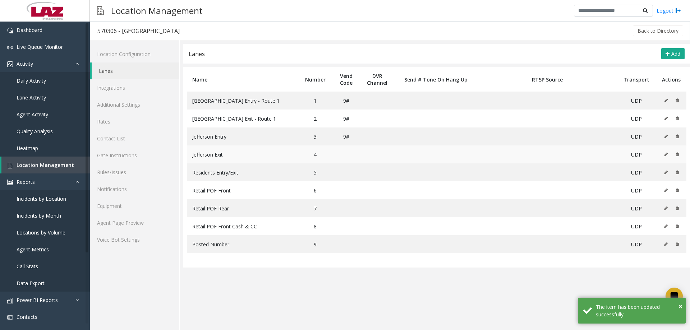
click at [665, 156] on icon at bounding box center [666, 154] width 4 height 4
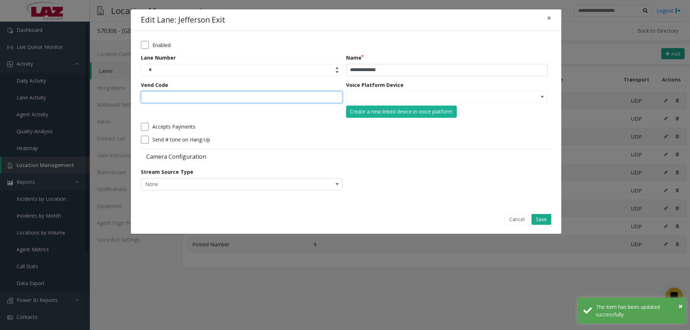
click at [214, 99] on input "Vend Code" at bounding box center [242, 97] width 202 height 12
paste input "**"
type input "**"
click at [541, 218] on button "Save" at bounding box center [541, 219] width 20 height 11
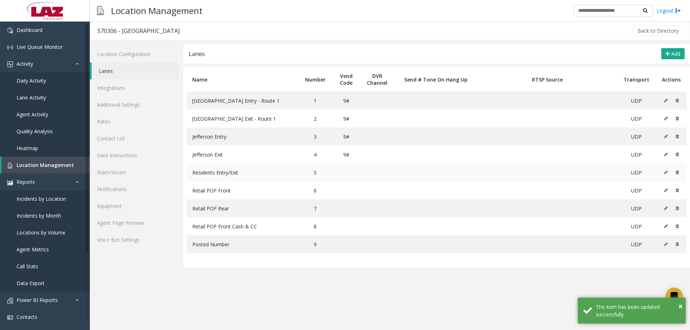
click at [665, 172] on icon at bounding box center [666, 172] width 4 height 4
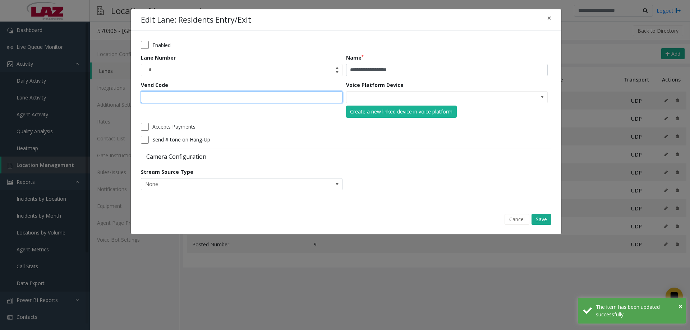
drag, startPoint x: 213, startPoint y: 100, endPoint x: 288, endPoint y: 126, distance: 79.3
click at [213, 100] on input "Vend Code" at bounding box center [242, 97] width 202 height 12
paste input "**"
type input "**"
click at [538, 220] on button "Save" at bounding box center [541, 219] width 20 height 11
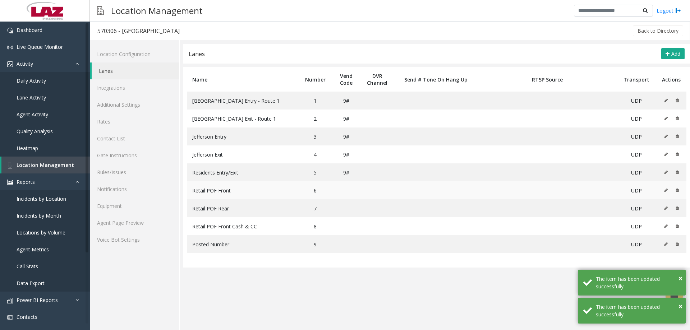
click at [666, 193] on button at bounding box center [667, 190] width 8 height 11
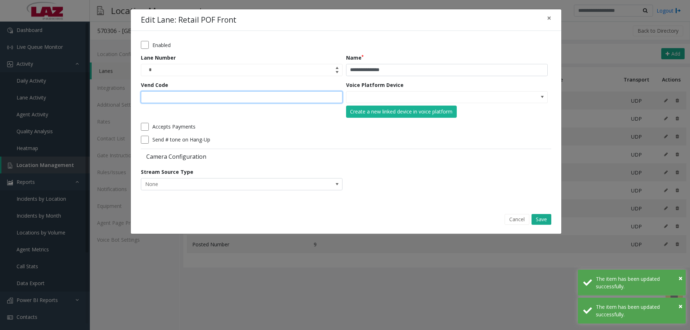
click at [241, 100] on input "Vend Code" at bounding box center [242, 97] width 202 height 12
paste input "**"
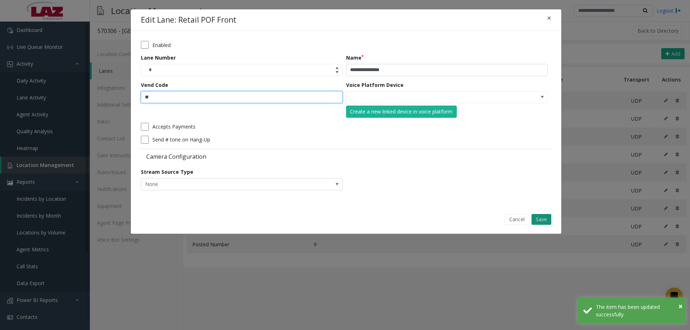
type input "**"
click at [547, 218] on button "Save" at bounding box center [541, 219] width 20 height 11
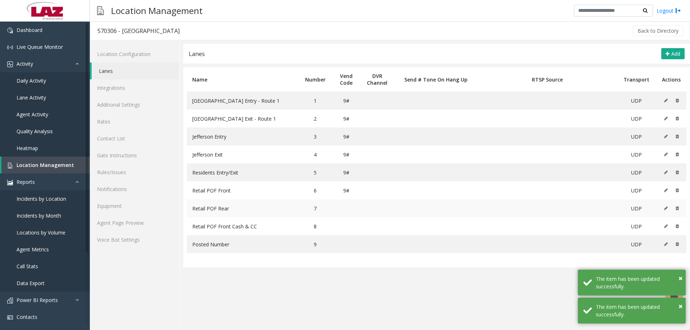
click at [666, 210] on button at bounding box center [667, 208] width 8 height 11
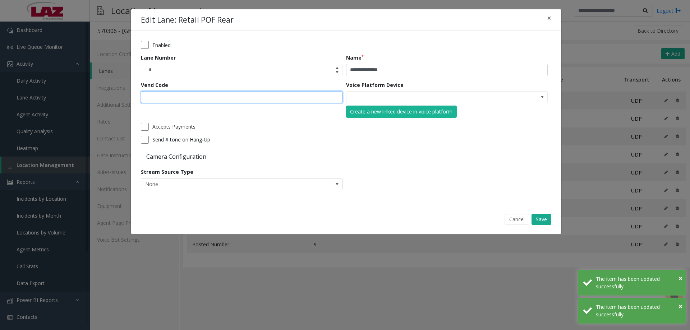
click at [238, 97] on input "Vend Code" at bounding box center [242, 97] width 202 height 12
paste input "**"
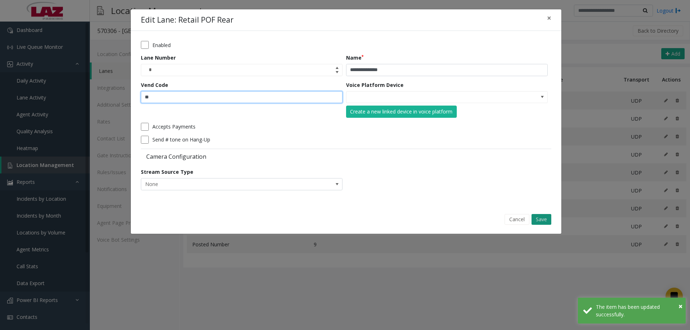
type input "**"
click at [546, 219] on button "Save" at bounding box center [541, 219] width 20 height 11
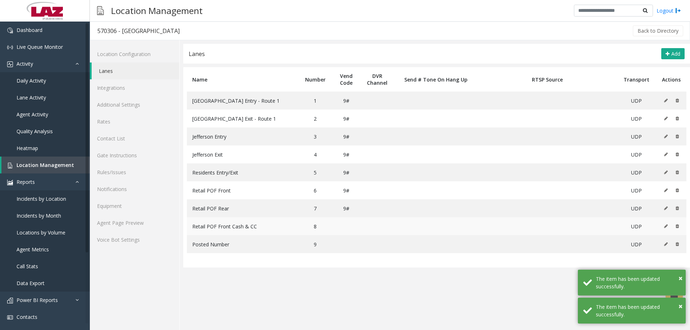
click at [663, 228] on button at bounding box center [667, 226] width 8 height 11
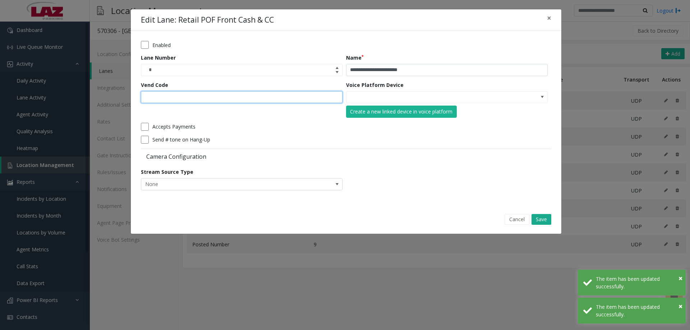
click at [191, 102] on input "Vend Code" at bounding box center [242, 97] width 202 height 12
paste input "**"
type input "**"
click at [542, 219] on button "Save" at bounding box center [541, 219] width 20 height 11
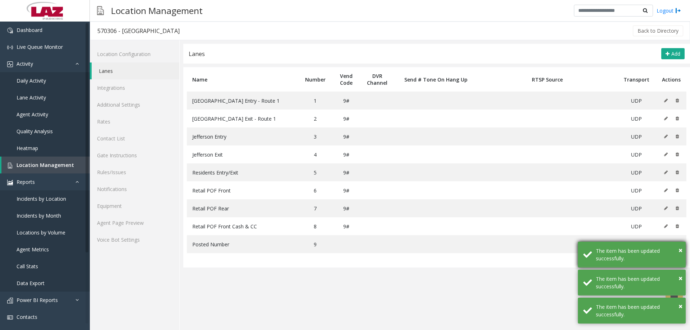
click at [682, 250] on div "× The item has been updated successfully." at bounding box center [632, 255] width 108 height 26
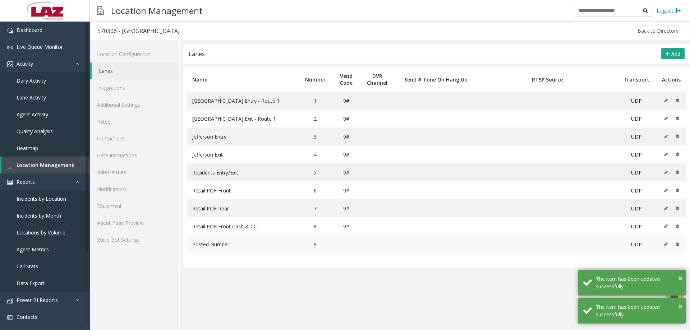
click at [666, 245] on icon at bounding box center [666, 244] width 4 height 4
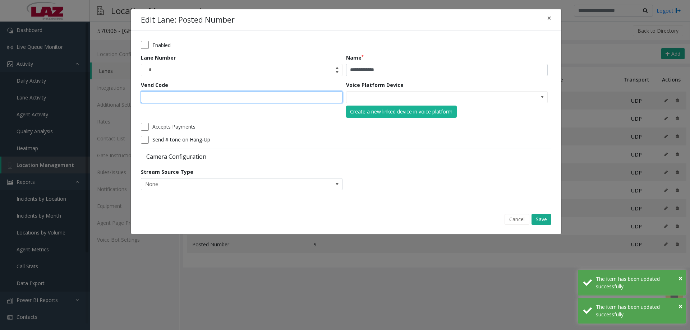
click at [227, 97] on input "Vend Code" at bounding box center [242, 97] width 202 height 12
paste input "**"
type input "**"
click at [539, 219] on button "Save" at bounding box center [541, 219] width 20 height 11
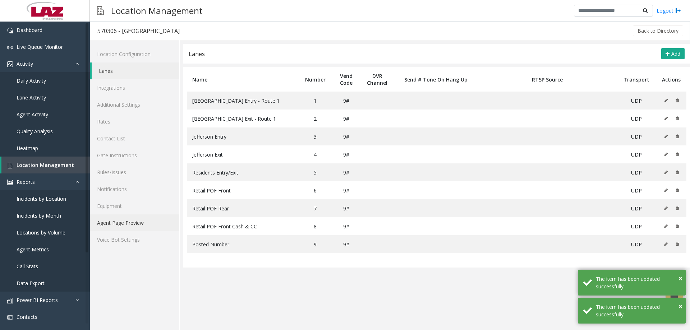
click at [131, 226] on link "Agent Page Preview" at bounding box center [134, 222] width 89 height 17
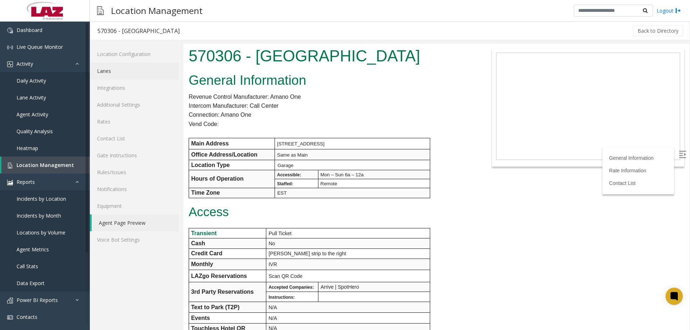
click at [140, 74] on link "Lanes" at bounding box center [134, 71] width 89 height 17
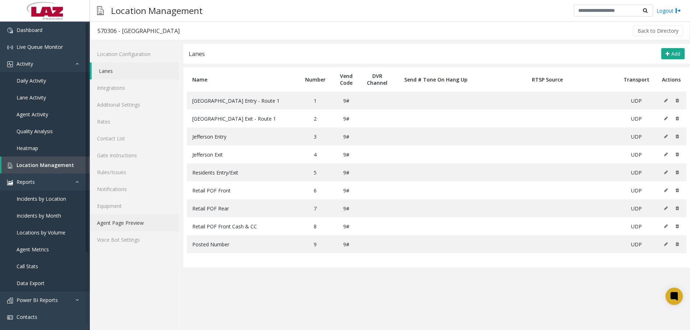
click at [138, 218] on link "Agent Page Preview" at bounding box center [134, 222] width 89 height 17
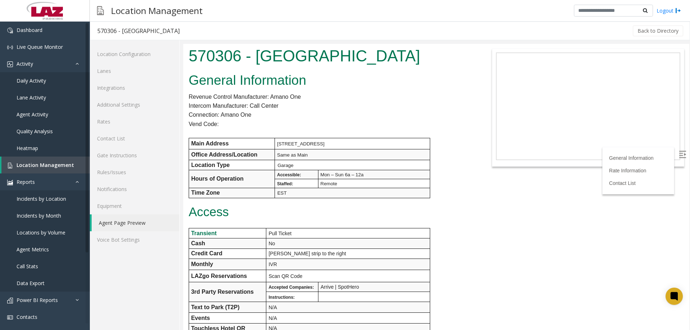
click at [513, 234] on body "570306 - Canvas City Garage General Information Revenue Control Manufacturer: A…" at bounding box center [436, 187] width 506 height 286
click at [108, 70] on link "Lanes" at bounding box center [134, 71] width 89 height 17
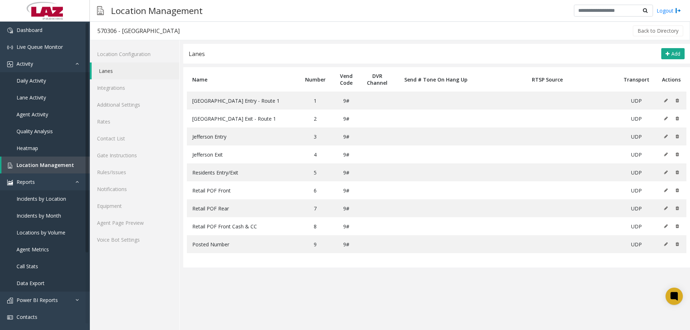
click at [311, 279] on app-lanes "Lanes Add Name Number Vend Code DVR Channel Send # Tone On Hang Up RTSP Source …" at bounding box center [436, 187] width 506 height 286
click at [144, 226] on link "Agent Page Preview" at bounding box center [134, 222] width 89 height 17
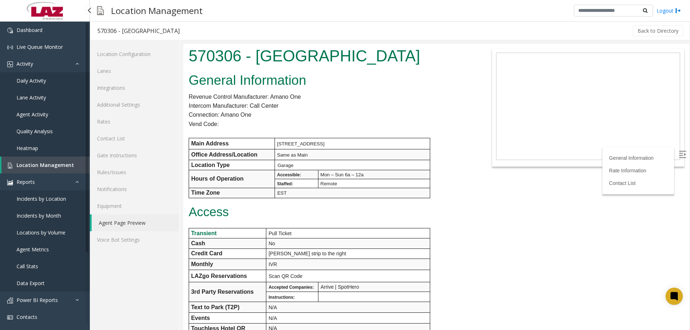
click at [40, 81] on span "Daily Activity" at bounding box center [31, 80] width 29 height 7
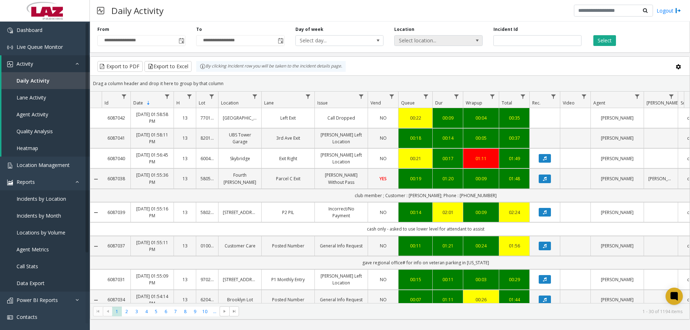
click at [413, 42] on span "Select location..." at bounding box center [429, 41] width 70 height 10
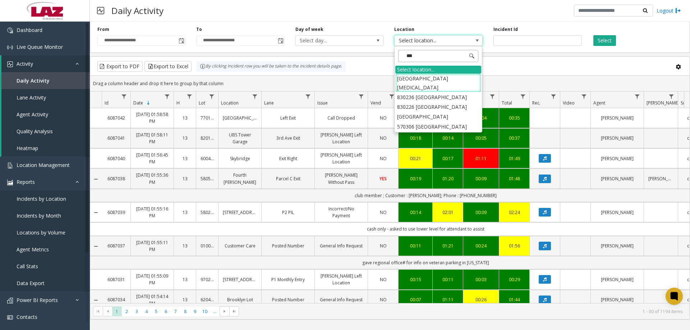
type input "****"
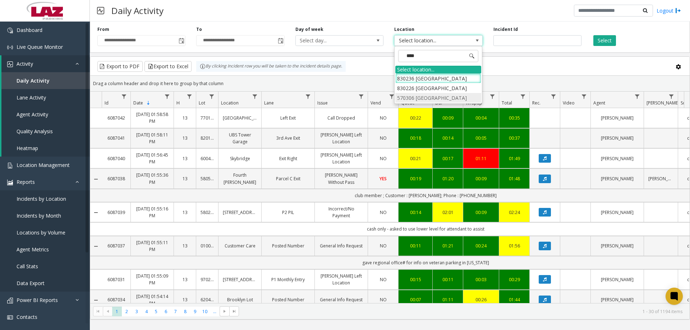
click at [431, 100] on li "570306 [GEOGRAPHIC_DATA]" at bounding box center [438, 98] width 86 height 10
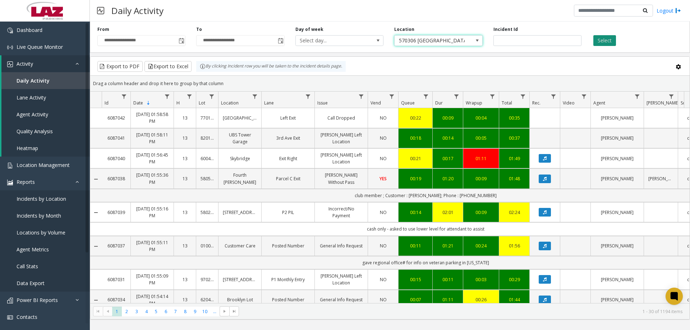
click at [609, 45] on button "Select" at bounding box center [604, 40] width 23 height 11
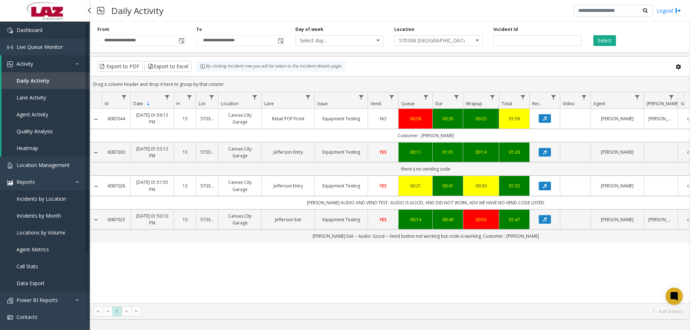
click at [23, 34] on link "Dashboard" at bounding box center [45, 30] width 90 height 17
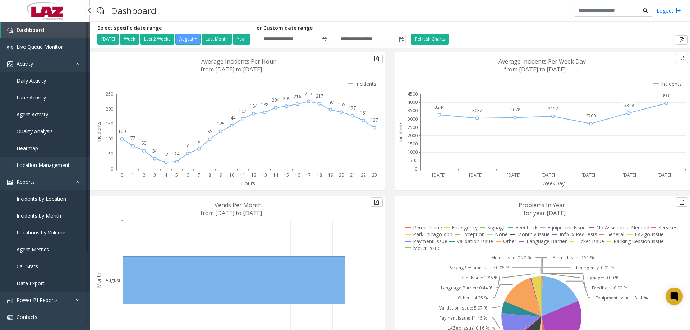
click at [63, 83] on link "Daily Activity" at bounding box center [45, 80] width 90 height 17
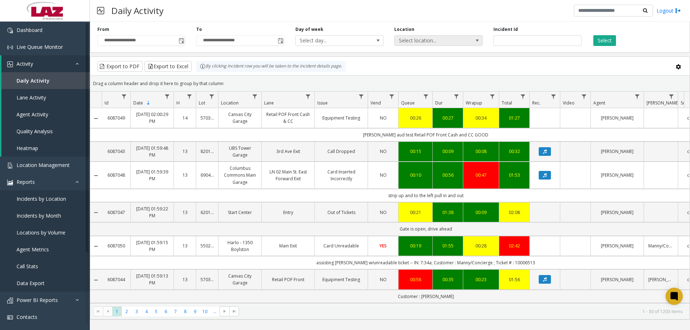
click at [421, 43] on span "Select location..." at bounding box center [429, 41] width 70 height 10
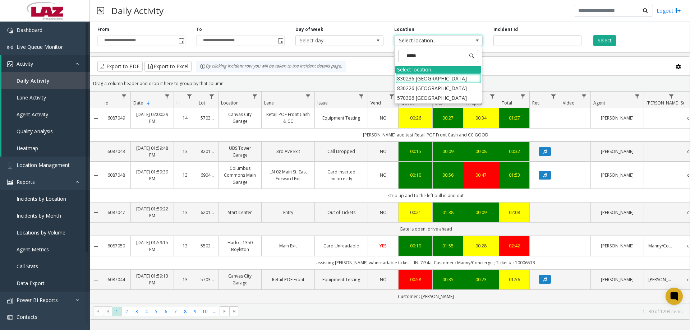
type input "******"
click at [440, 100] on li "570306 [GEOGRAPHIC_DATA]" at bounding box center [438, 98] width 86 height 10
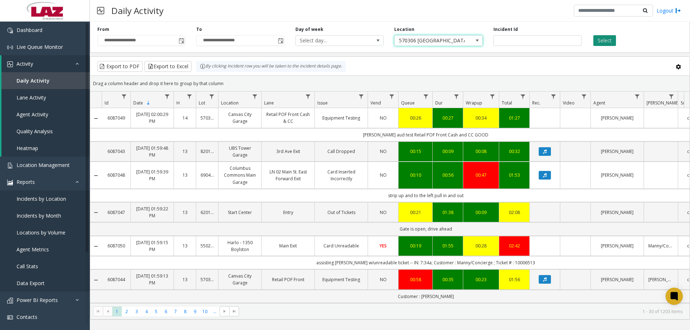
click at [600, 42] on button "Select" at bounding box center [604, 40] width 23 height 11
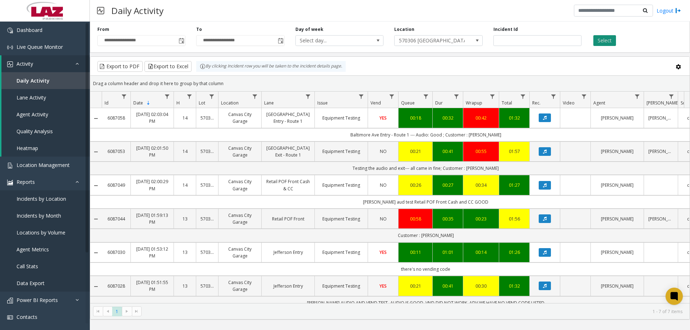
click at [599, 40] on button "Select" at bounding box center [604, 40] width 23 height 11
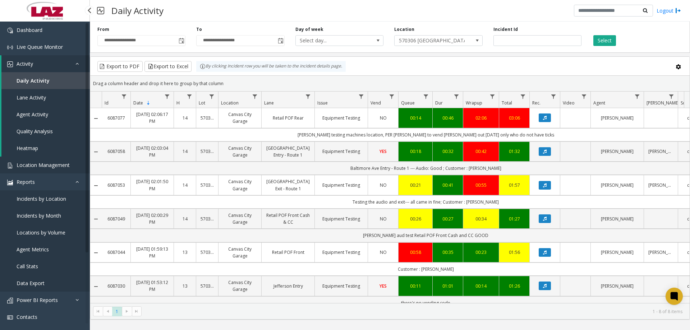
click at [42, 167] on span "Location Management" at bounding box center [43, 165] width 53 height 7
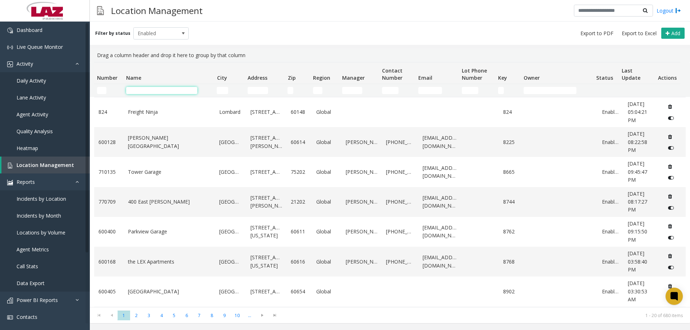
click at [173, 87] on input "Name Filter" at bounding box center [161, 90] width 71 height 7
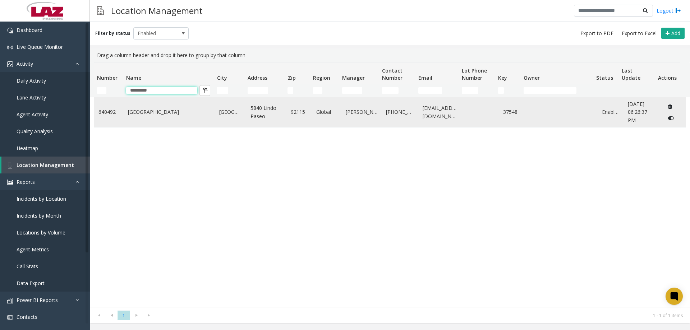
type input "*********"
click at [166, 122] on td "[GEOGRAPHIC_DATA]" at bounding box center [170, 112] width 92 height 30
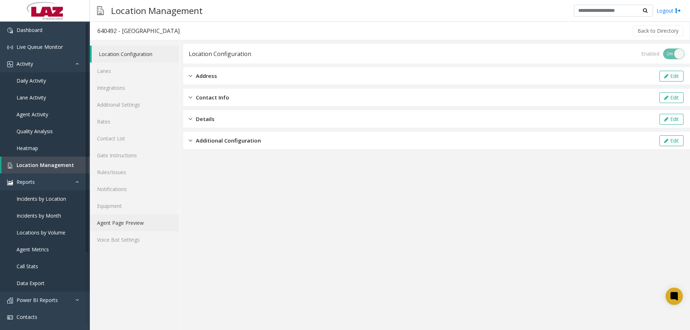
click at [142, 224] on link "Agent Page Preview" at bounding box center [134, 222] width 89 height 17
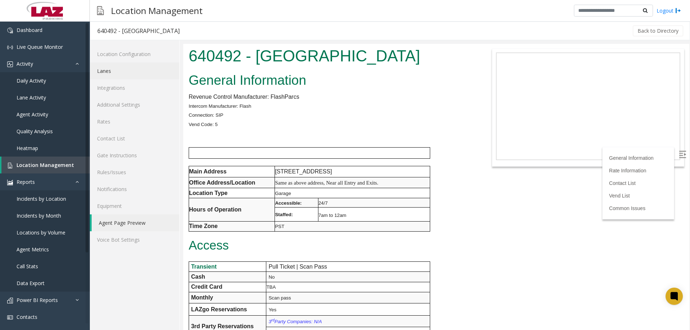
click at [116, 71] on link "Lanes" at bounding box center [134, 71] width 89 height 17
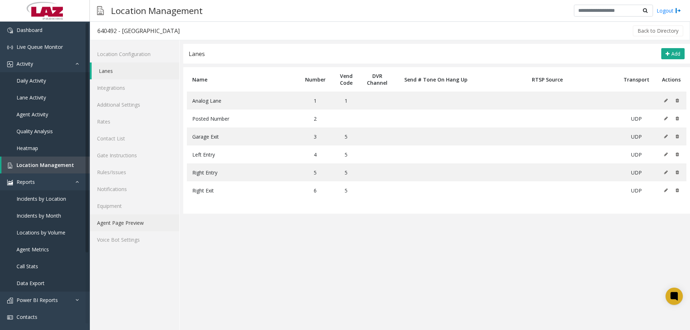
click at [133, 222] on link "Agent Page Preview" at bounding box center [134, 222] width 89 height 17
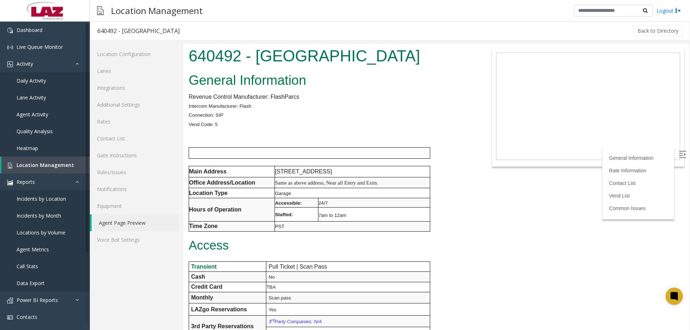
drag, startPoint x: 402, startPoint y: 55, endPoint x: 260, endPoint y: 64, distance: 142.2
click at [260, 64] on h1 "640492 - [GEOGRAPHIC_DATA]" at bounding box center [331, 56] width 284 height 22
copy h1 "[GEOGRAPHIC_DATA]"
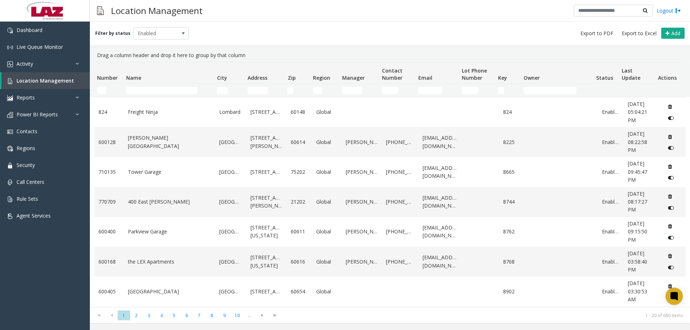
click at [153, 95] on td "Name Filter" at bounding box center [168, 90] width 91 height 13
click at [154, 92] on input "Name Filter" at bounding box center [161, 90] width 71 height 7
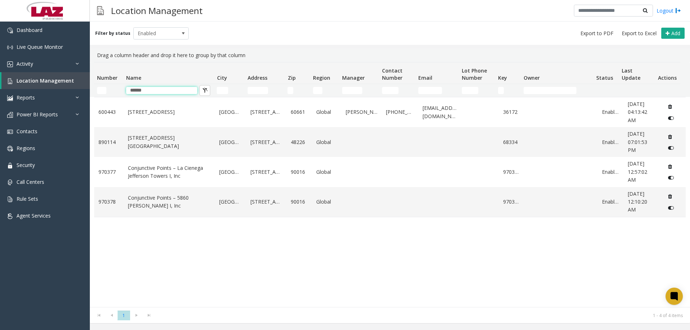
type input "******"
click at [160, 88] on input "******" at bounding box center [161, 90] width 71 height 7
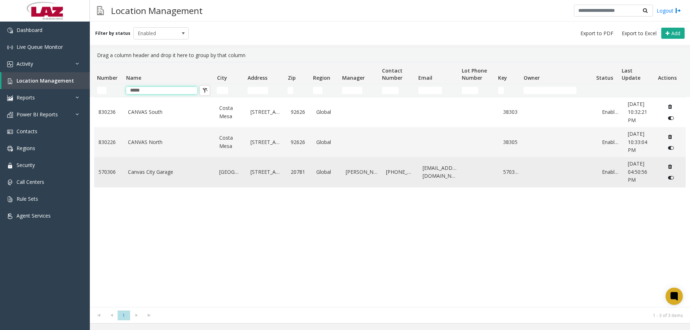
type input "*****"
click at [154, 172] on link "Canvas City Garage" at bounding box center [169, 172] width 83 height 8
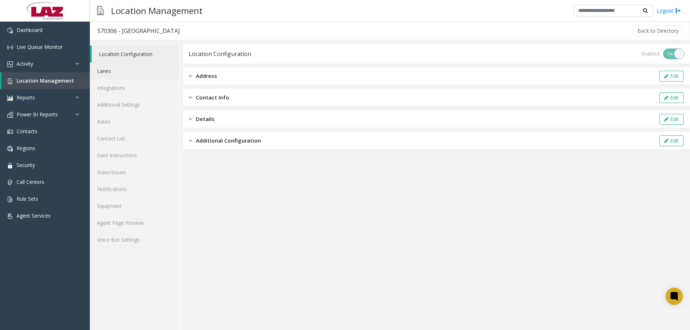
click at [120, 76] on link "Lanes" at bounding box center [134, 71] width 89 height 17
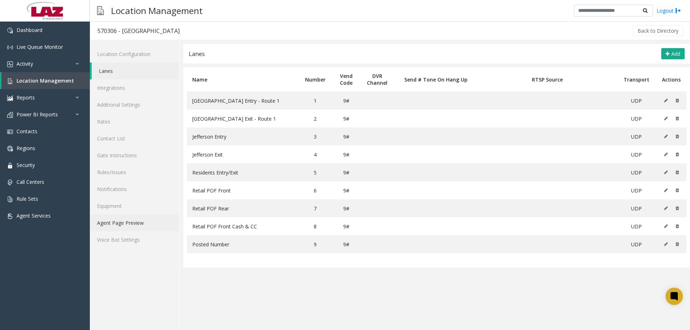
click at [131, 227] on link "Agent Page Preview" at bounding box center [134, 222] width 89 height 17
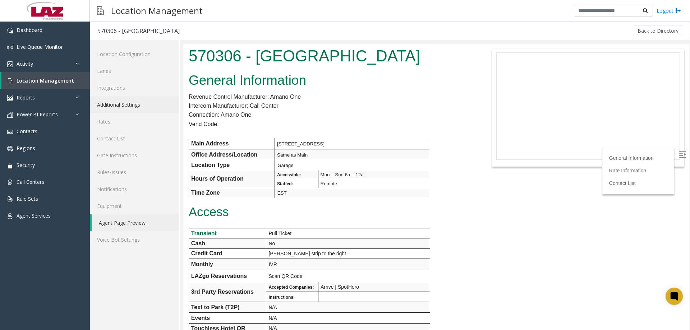
click at [107, 106] on link "Additional Settings" at bounding box center [134, 104] width 89 height 17
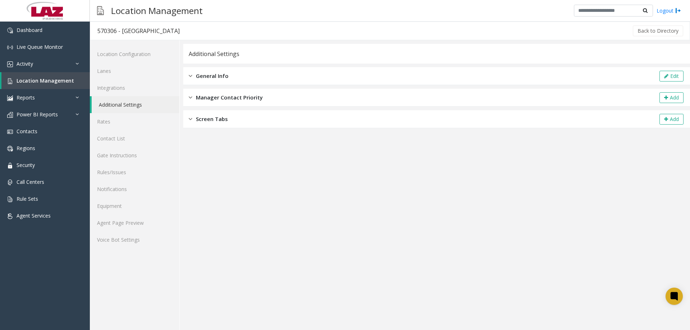
click at [237, 71] on div "General Info Edit" at bounding box center [436, 76] width 506 height 18
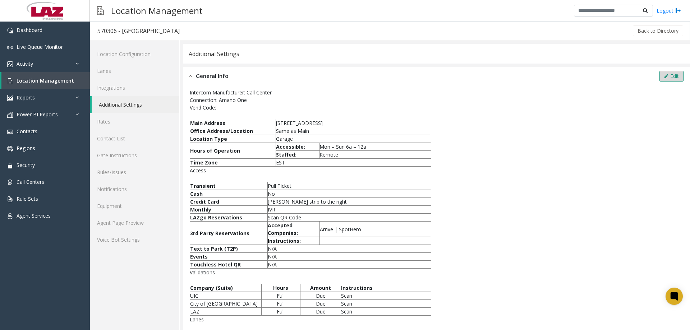
click at [669, 74] on button "Edit" at bounding box center [671, 76] width 24 height 11
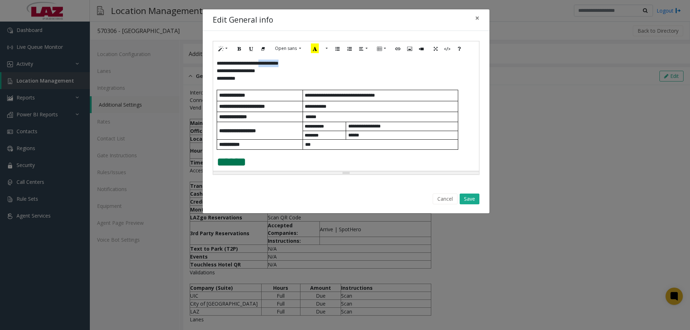
drag, startPoint x: 303, startPoint y: 64, endPoint x: 274, endPoint y: 60, distance: 28.7
click at [274, 60] on p "**********" at bounding box center [343, 64] width 253 height 8
click at [469, 201] on button "Save" at bounding box center [469, 199] width 20 height 11
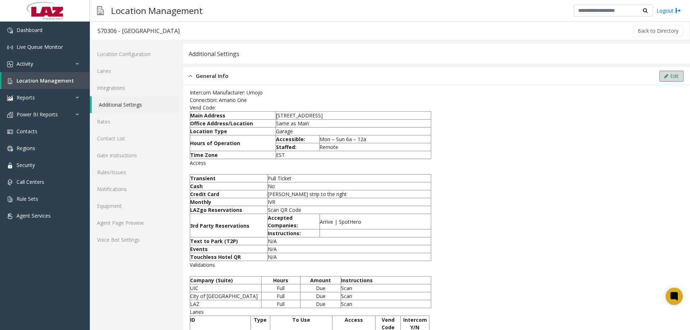
click at [664, 78] on icon at bounding box center [666, 76] width 4 height 5
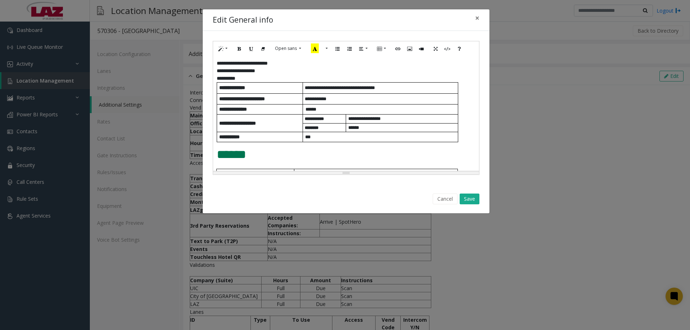
click at [245, 76] on p "**********" at bounding box center [343, 79] width 253 height 8
click at [462, 193] on div "Cancel Save" at bounding box center [346, 199] width 277 height 18
click at [465, 197] on button "Save" at bounding box center [469, 199] width 20 height 11
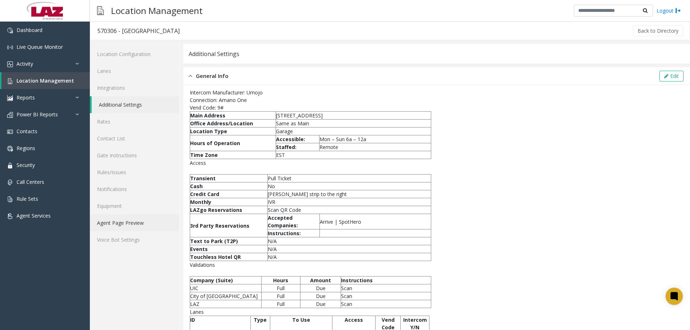
click at [120, 227] on link "Agent Page Preview" at bounding box center [134, 222] width 89 height 17
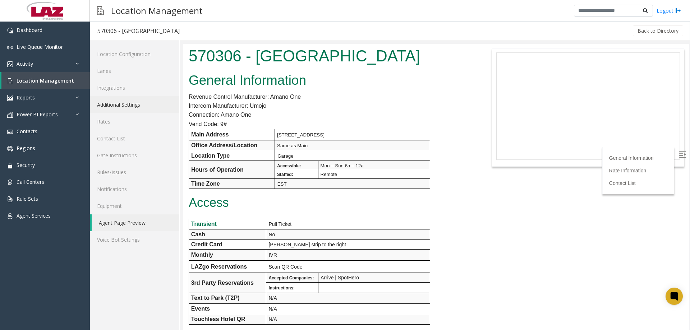
click at [129, 108] on link "Additional Settings" at bounding box center [134, 104] width 89 height 17
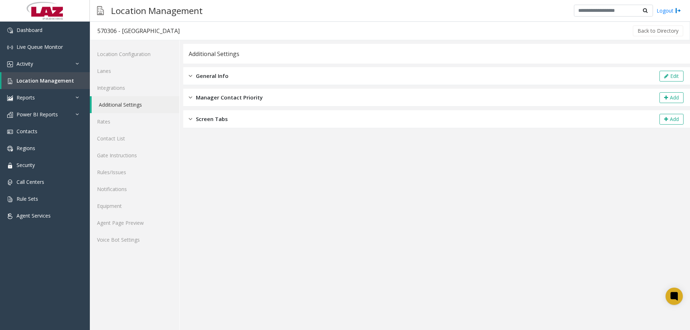
click at [215, 74] on span "General Info" at bounding box center [212, 76] width 33 height 8
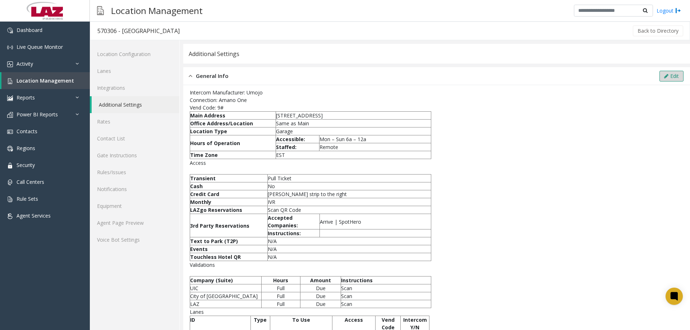
click at [666, 75] on button "Edit" at bounding box center [671, 76] width 24 height 11
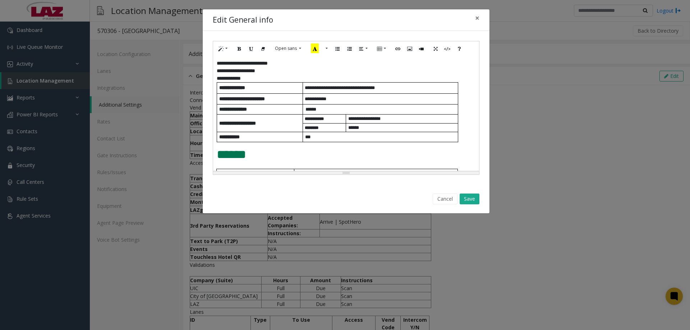
click at [272, 77] on p "**********" at bounding box center [343, 79] width 253 height 8
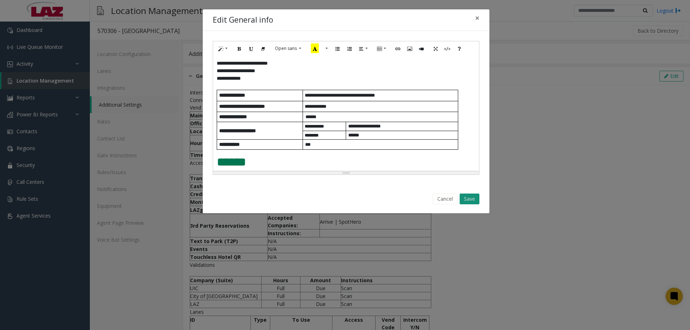
click at [473, 194] on button "Save" at bounding box center [469, 199] width 20 height 11
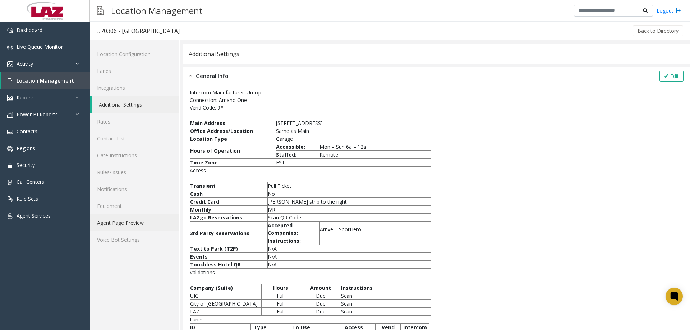
click at [128, 220] on link "Agent Page Preview" at bounding box center [134, 222] width 89 height 17
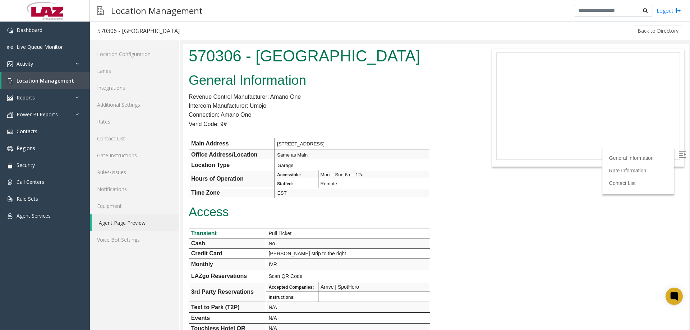
click at [340, 111] on p "Connection: Amano One" at bounding box center [331, 114] width 284 height 9
click at [133, 223] on link "Agent Page Preview" at bounding box center [136, 222] width 88 height 17
click at [312, 94] on div "General Information Revenue Control Manufacturer: Amano One Intercom Manufactur…" at bounding box center [330, 315] width 295 height 491
click at [131, 105] on link "Additional Settings" at bounding box center [134, 104] width 89 height 17
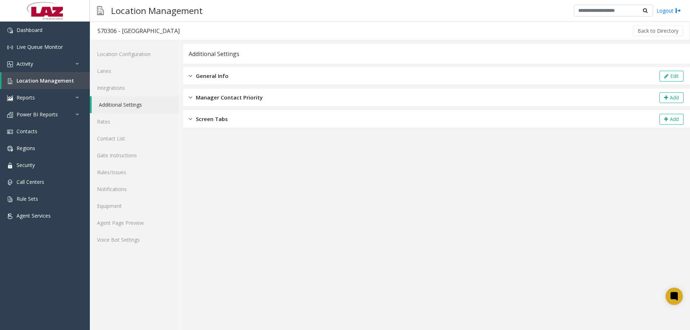
click at [259, 74] on div "General Info Edit" at bounding box center [436, 76] width 506 height 18
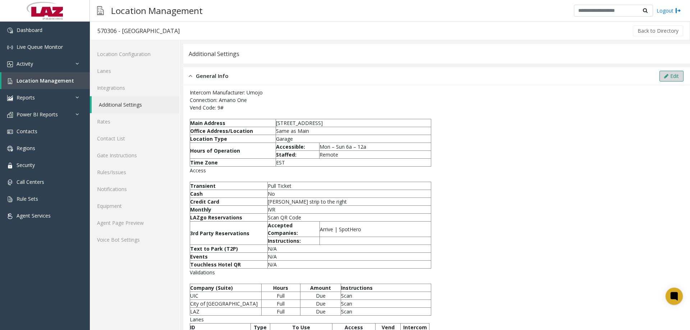
click at [664, 76] on icon at bounding box center [666, 76] width 4 height 5
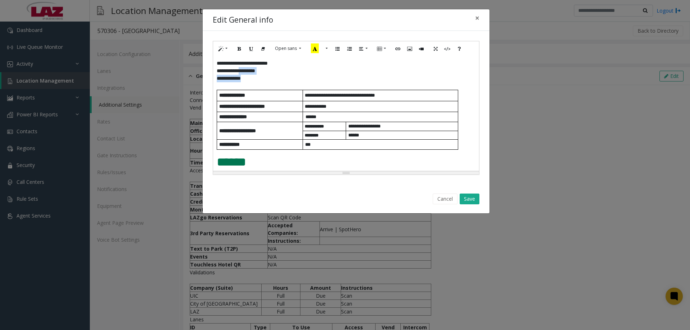
drag, startPoint x: 277, startPoint y: 74, endPoint x: 247, endPoint y: 70, distance: 30.9
click at [247, 70] on div "**********" at bounding box center [346, 113] width 266 height 115
click at [257, 78] on p "**********" at bounding box center [343, 79] width 253 height 8
drag, startPoint x: 278, startPoint y: 71, endPoint x: 246, endPoint y: 69, distance: 31.7
click at [246, 69] on p "**********" at bounding box center [343, 71] width 253 height 8
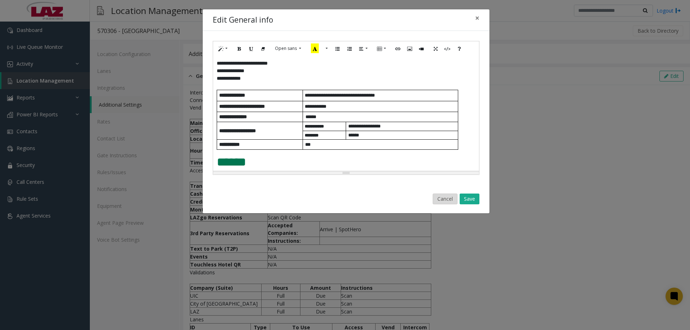
click at [446, 197] on button "Cancel" at bounding box center [444, 199] width 25 height 11
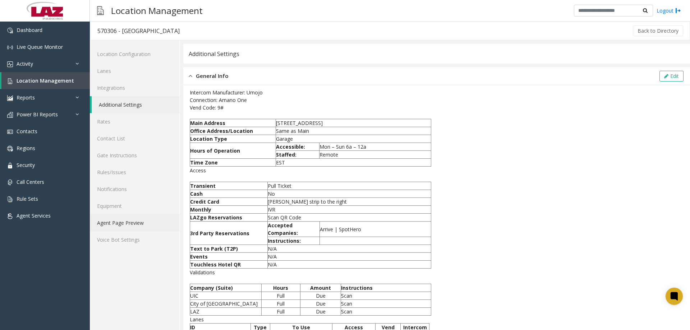
click at [121, 224] on link "Agent Page Preview" at bounding box center [134, 222] width 89 height 17
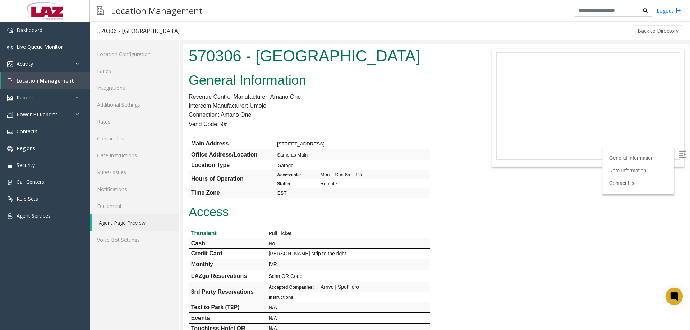
click at [419, 138] on p at bounding box center [331, 133] width 284 height 9
click at [122, 71] on link "Lanes" at bounding box center [134, 71] width 89 height 17
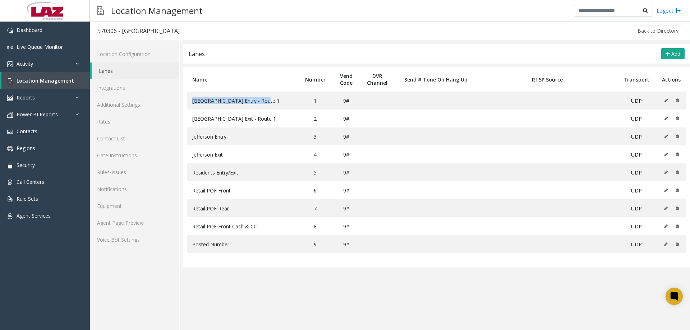
drag, startPoint x: 244, startPoint y: 101, endPoint x: 184, endPoint y: 100, distance: 59.6
click at [184, 100] on table "Name Number Vend Code DVR Channel Send # Tone On Hang Up RTSP Source Transport …" at bounding box center [436, 167] width 506 height 200
copy span "[GEOGRAPHIC_DATA] Entry - Route 1"
click at [228, 142] on td "Jefferson Entry" at bounding box center [242, 137] width 111 height 18
drag, startPoint x: 232, startPoint y: 139, endPoint x: 185, endPoint y: 138, distance: 46.7
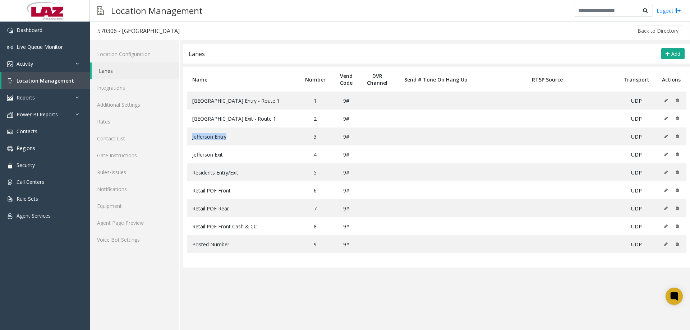
click at [185, 138] on table "Name Number Vend Code DVR Channel Send # Tone On Hang Up RTSP Source Transport …" at bounding box center [436, 167] width 506 height 200
copy span "Jefferson Entry"
drag, startPoint x: 248, startPoint y: 159, endPoint x: 244, endPoint y: 157, distance: 4.7
click at [246, 158] on td "Jefferson Exit" at bounding box center [242, 154] width 111 height 18
drag, startPoint x: 224, startPoint y: 156, endPoint x: 183, endPoint y: 157, distance: 41.0
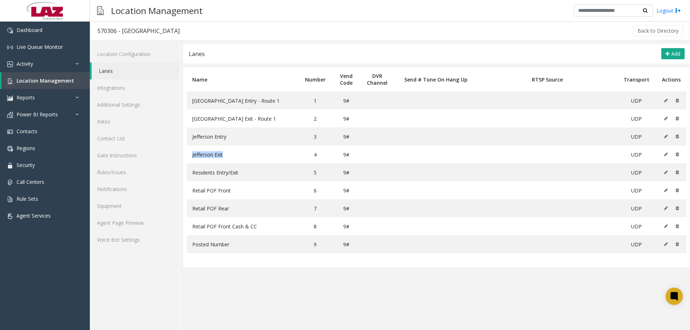
click at [183, 157] on table "Name Number Vend Code DVR Channel Send # Tone On Hang Up RTSP Source Transport …" at bounding box center [436, 167] width 506 height 200
copy span "Jefferson Exit"
click at [259, 167] on td "Residents Entry/Exit" at bounding box center [242, 172] width 111 height 18
click at [253, 191] on td "Retail POF Front" at bounding box center [242, 190] width 111 height 18
drag, startPoint x: 239, startPoint y: 189, endPoint x: 191, endPoint y: 191, distance: 47.8
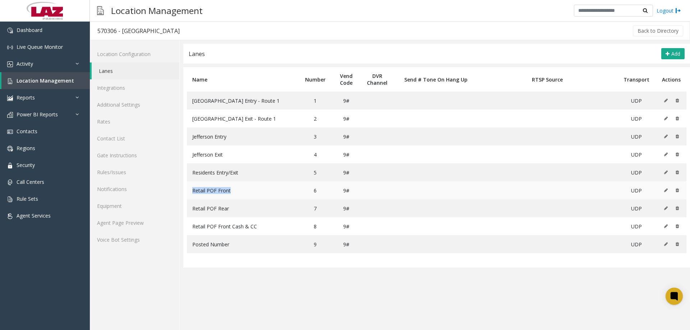
click at [191, 191] on td "Retail POF Front" at bounding box center [242, 190] width 111 height 18
copy span "Retail POF Front"
click at [240, 207] on td "Retail POF Rear" at bounding box center [242, 208] width 111 height 18
drag, startPoint x: 236, startPoint y: 208, endPoint x: 188, endPoint y: 206, distance: 48.2
click at [188, 206] on td "Retail POF Rear" at bounding box center [242, 208] width 111 height 18
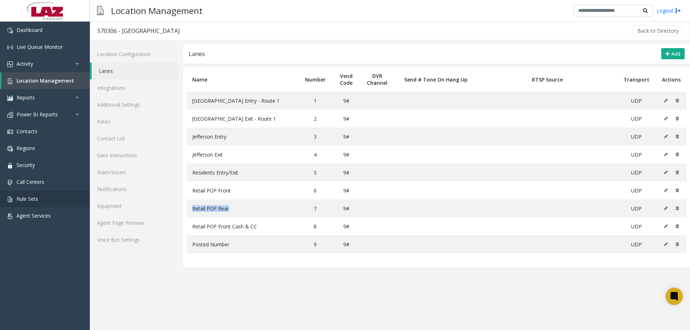
copy span "Retail POF Rear"
drag, startPoint x: 295, startPoint y: 226, endPoint x: 289, endPoint y: 226, distance: 5.7
click at [293, 226] on td "Retail POF Front Cash & CC" at bounding box center [242, 226] width 111 height 18
drag, startPoint x: 257, startPoint y: 224, endPoint x: 185, endPoint y: 223, distance: 71.8
click at [185, 223] on table "Name Number Vend Code DVR Channel Send # Tone On Hang Up RTSP Source Transport …" at bounding box center [436, 167] width 506 height 200
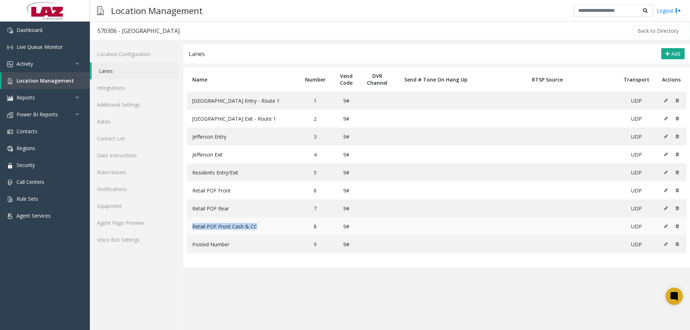
copy span "Retail POF Front Cash & CC"
click at [245, 255] on table "Name Number Vend Code DVR Channel Send # Tone On Hang Up RTSP Source Transport …" at bounding box center [436, 167] width 506 height 200
click at [144, 227] on link "Agent Page Preview" at bounding box center [134, 222] width 89 height 17
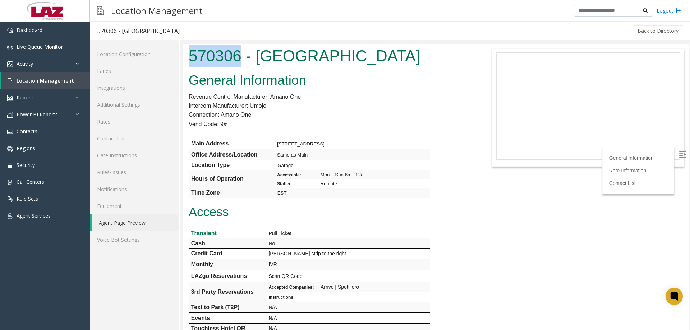
drag, startPoint x: 242, startPoint y: 51, endPoint x: 366, endPoint y: 104, distance: 135.0
click at [183, 60] on html "570306 - [GEOGRAPHIC_DATA] General Information Revenue Control Manufacturer: Am…" at bounding box center [436, 187] width 506 height 286
copy h1 "570306"
click at [53, 82] on span "Location Management" at bounding box center [45, 80] width 57 height 7
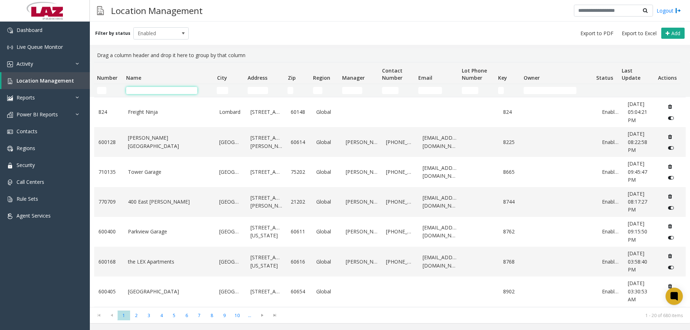
click at [131, 88] on input "Name Filter" at bounding box center [161, 90] width 71 height 7
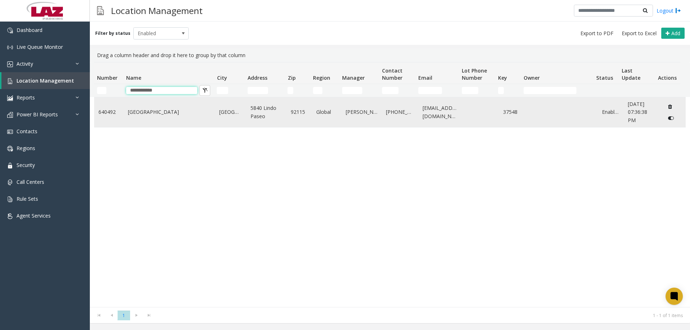
type input "**********"
click at [147, 121] on td "[GEOGRAPHIC_DATA]" at bounding box center [170, 112] width 92 height 30
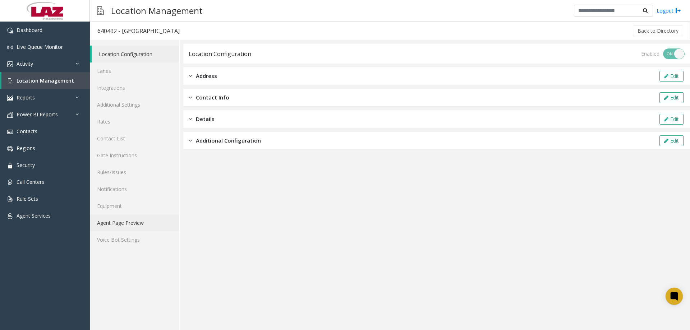
click at [124, 229] on link "Agent Page Preview" at bounding box center [134, 222] width 89 height 17
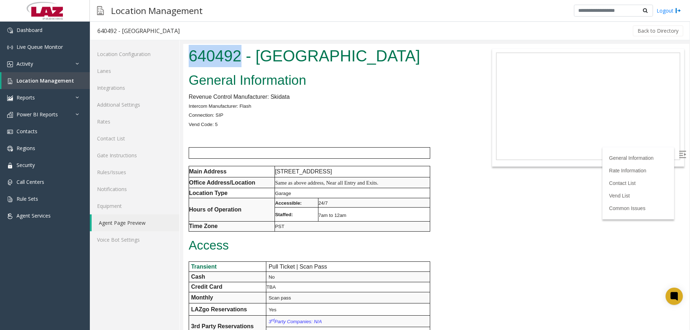
drag, startPoint x: 241, startPoint y: 59, endPoint x: 191, endPoint y: 54, distance: 49.8
click at [191, 54] on h1 "640492 - [GEOGRAPHIC_DATA]" at bounding box center [331, 56] width 284 height 22
copy h1 "640492"
click at [57, 80] on span "Location Management" at bounding box center [45, 80] width 57 height 7
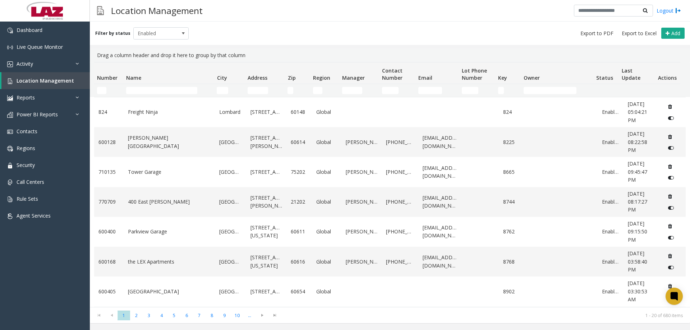
click at [95, 90] on td "Number Filter" at bounding box center [108, 90] width 29 height 13
click at [102, 91] on input "Number Filter" at bounding box center [101, 90] width 9 height 7
paste input "******"
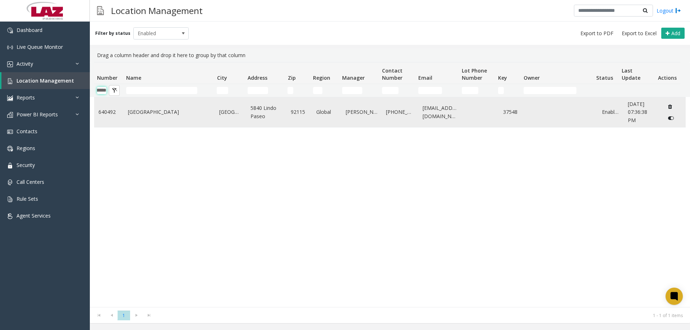
type input "******"
click at [160, 112] on link "[GEOGRAPHIC_DATA]" at bounding box center [169, 112] width 83 height 8
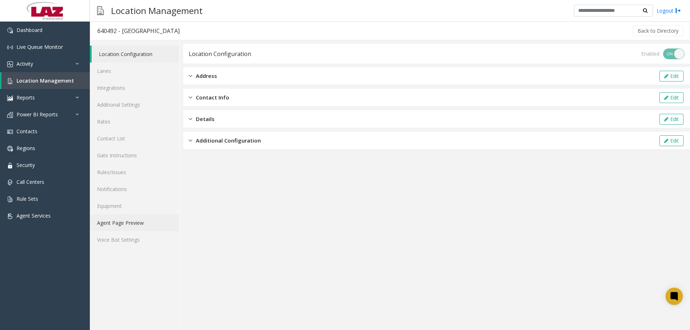
click at [118, 226] on link "Agent Page Preview" at bounding box center [134, 222] width 89 height 17
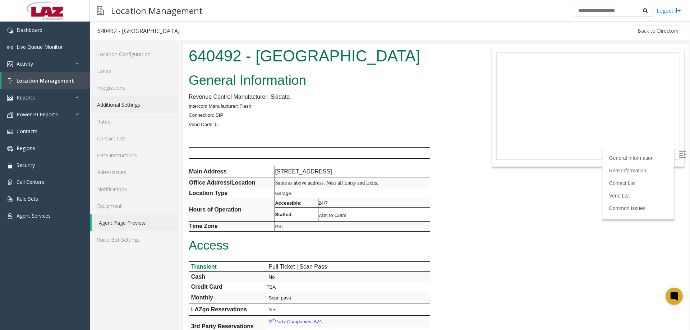
click at [130, 105] on link "Additional Settings" at bounding box center [134, 104] width 89 height 17
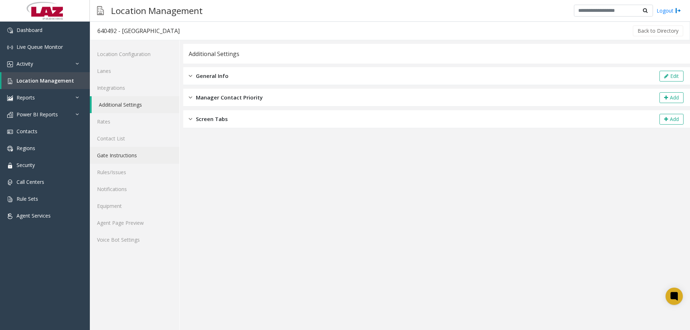
click at [125, 152] on link "Gate Instructions" at bounding box center [134, 155] width 89 height 17
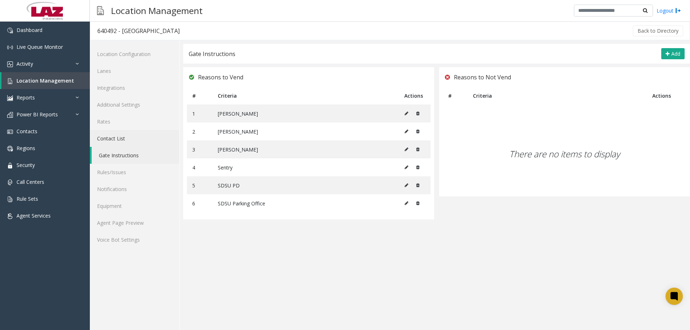
click at [118, 136] on link "Contact List" at bounding box center [134, 138] width 89 height 17
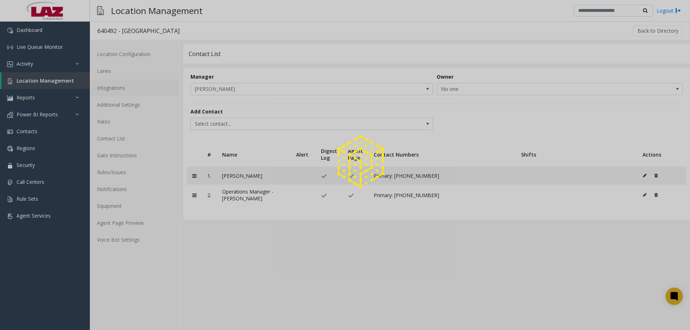
click at [122, 91] on link "Integrations" at bounding box center [134, 87] width 89 height 17
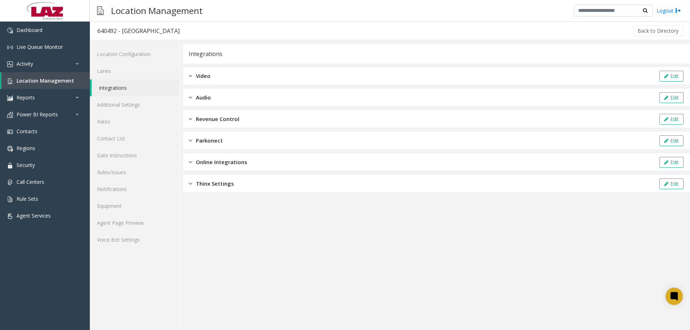
click at [246, 111] on div "Revenue Control Edit" at bounding box center [436, 119] width 506 height 18
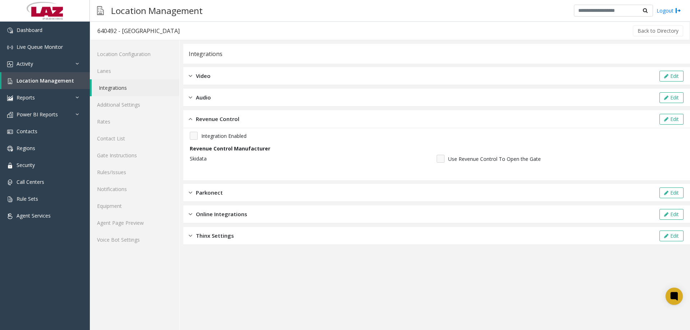
drag, startPoint x: 680, startPoint y: 114, endPoint x: 621, endPoint y: 130, distance: 61.2
click at [680, 114] on button "Edit" at bounding box center [671, 119] width 24 height 11
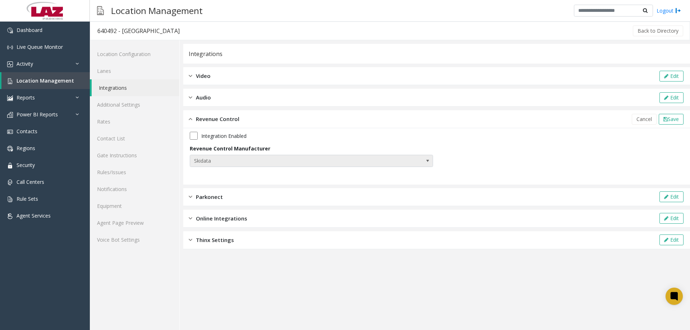
click at [292, 156] on span "Skidata" at bounding box center [287, 160] width 194 height 11
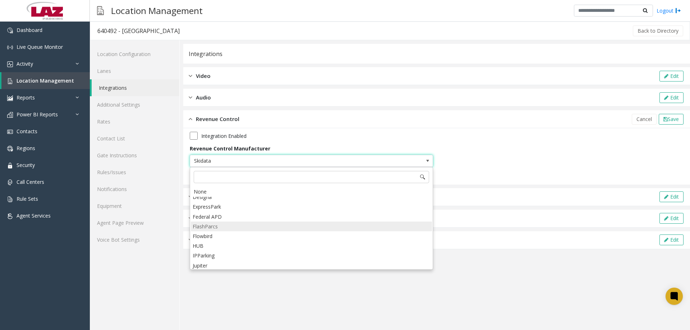
scroll to position [32, 0]
click at [215, 228] on li "FlashParcs" at bounding box center [311, 228] width 241 height 10
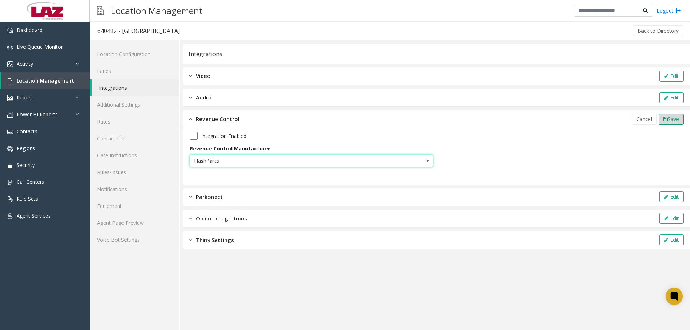
click at [670, 115] on button "Save" at bounding box center [670, 119] width 25 height 11
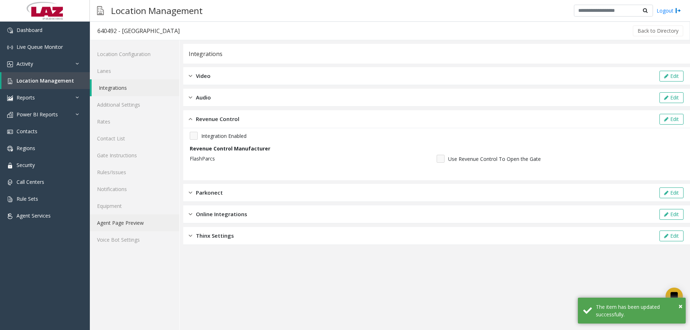
click at [113, 226] on link "Agent Page Preview" at bounding box center [134, 222] width 89 height 17
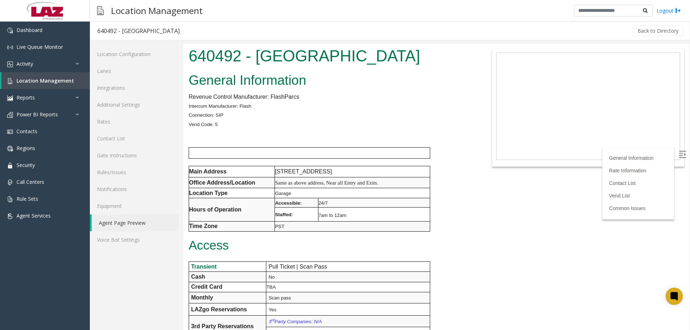
drag, startPoint x: 685, startPoint y: 183, endPoint x: 869, endPoint y: 87, distance: 207.4
click at [679, 154] on img at bounding box center [682, 154] width 7 height 7
click at [430, 33] on div "Back to Directory" at bounding box center [435, 31] width 497 height 18
click at [34, 60] on link "Activity" at bounding box center [45, 63] width 90 height 17
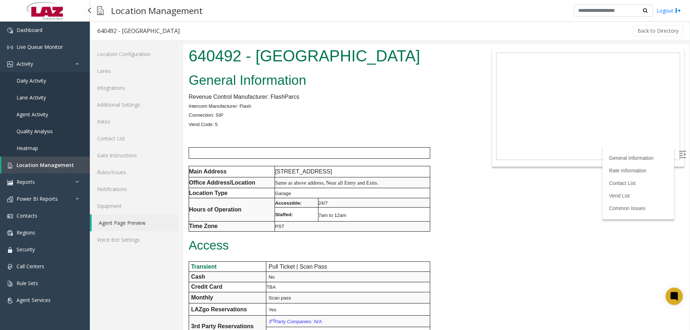
click at [40, 80] on span "Daily Activity" at bounding box center [31, 80] width 29 height 7
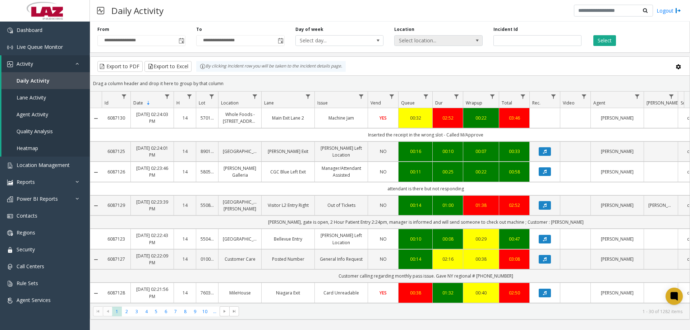
click at [430, 45] on span "Select location..." at bounding box center [429, 41] width 70 height 10
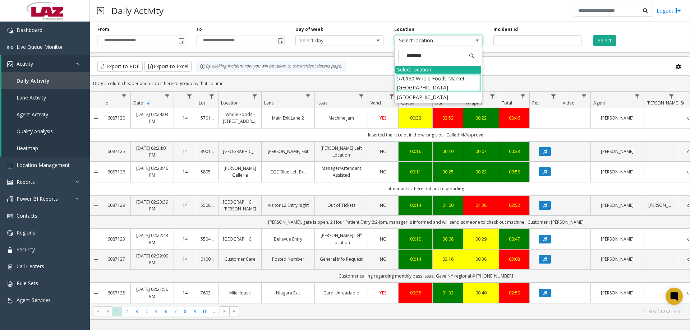
type input "*********"
click at [464, 77] on li "[GEOGRAPHIC_DATA]" at bounding box center [438, 79] width 86 height 10
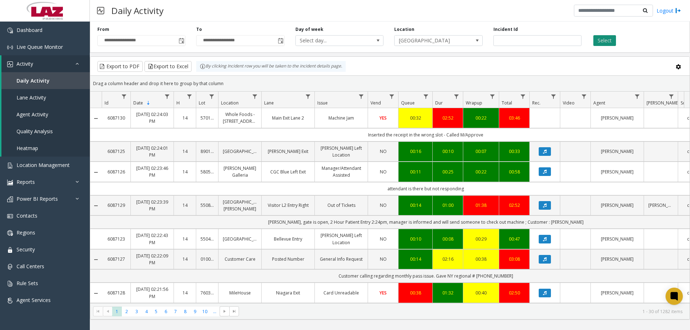
click at [597, 40] on button "Select" at bounding box center [604, 40] width 23 height 11
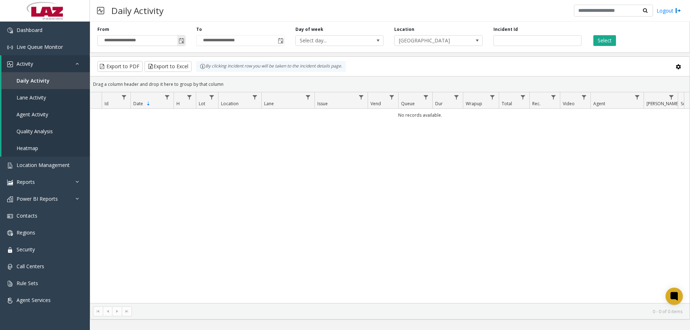
click at [181, 43] on span "Toggle popup" at bounding box center [182, 41] width 6 height 6
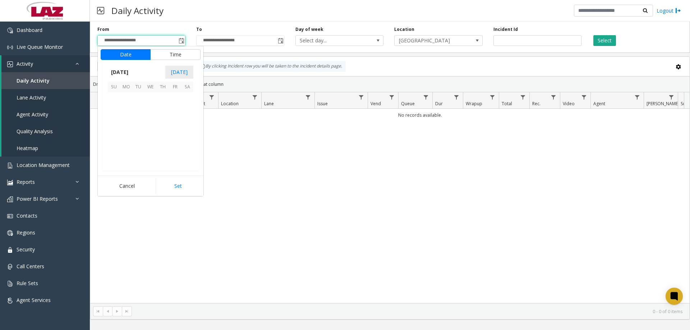
scroll to position [128832, 0]
click at [174, 98] on span "1" at bounding box center [175, 98] width 12 height 12
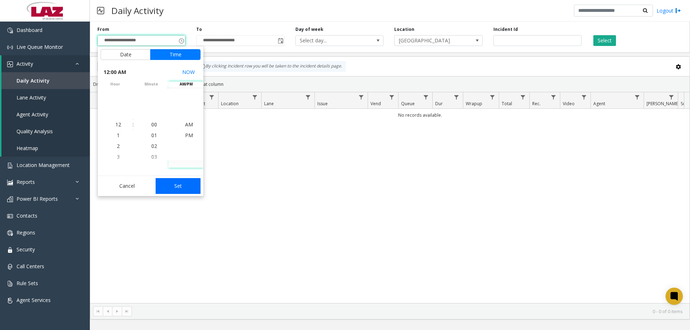
click at [174, 189] on button "Set" at bounding box center [178, 186] width 45 height 16
type input "**********"
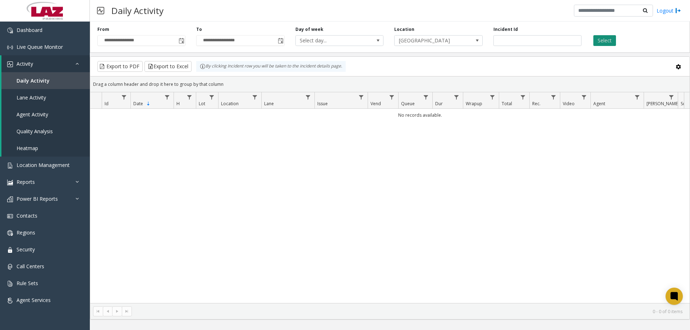
click at [600, 39] on button "Select" at bounding box center [604, 40] width 23 height 11
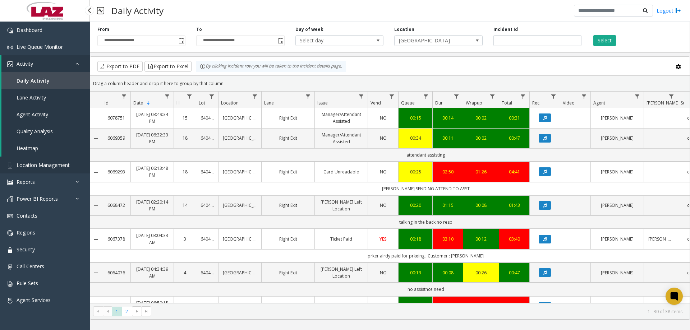
click at [31, 170] on link "Location Management" at bounding box center [45, 165] width 90 height 17
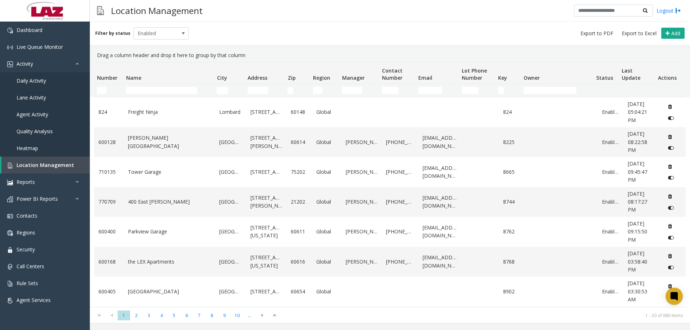
click at [147, 85] on td "Name Filter" at bounding box center [168, 90] width 91 height 13
click at [146, 94] on td "Name Filter" at bounding box center [168, 90] width 91 height 13
click at [138, 89] on input "Name Filter" at bounding box center [161, 90] width 71 height 7
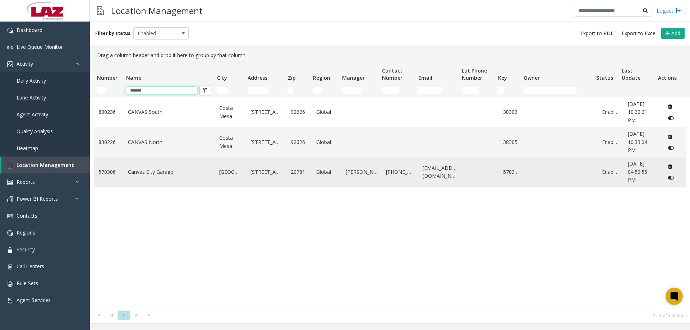
type input "******"
click at [151, 174] on link "Canvas City Garage" at bounding box center [169, 172] width 83 height 8
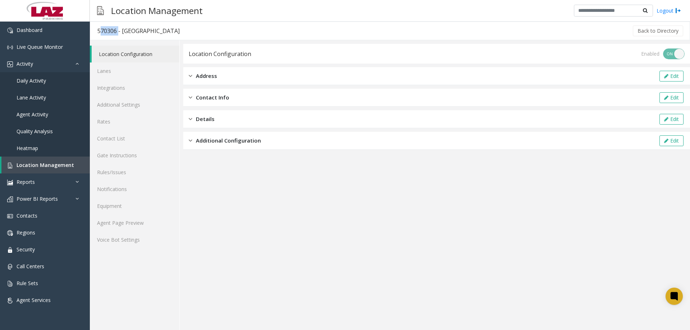
drag, startPoint x: 102, startPoint y: 32, endPoint x: 91, endPoint y: 32, distance: 11.1
click at [91, 32] on h3 "570306 - [GEOGRAPHIC_DATA]" at bounding box center [138, 31] width 97 height 17
copy div "570306"
click at [117, 222] on link "Agent Page Preview" at bounding box center [134, 222] width 89 height 17
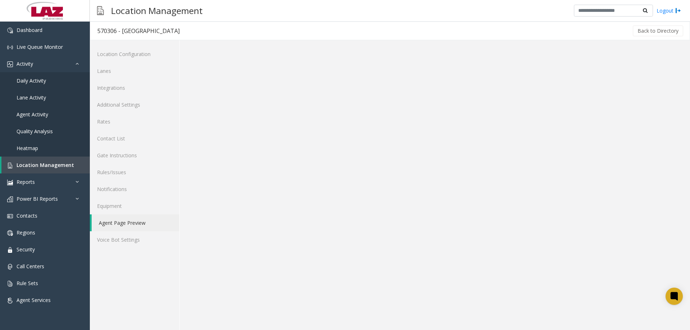
click at [205, 32] on div "Back to Directory" at bounding box center [435, 31] width 497 height 18
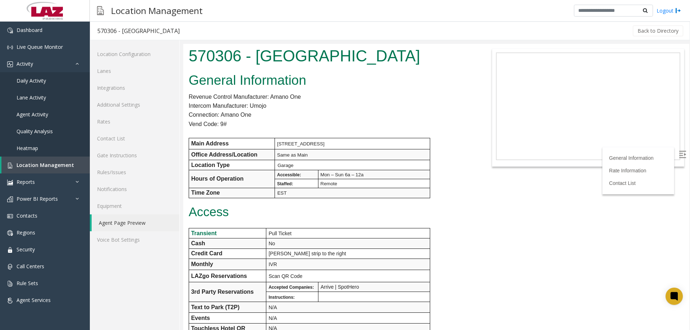
click at [468, 39] on div "Back to Directory" at bounding box center [435, 31] width 497 height 18
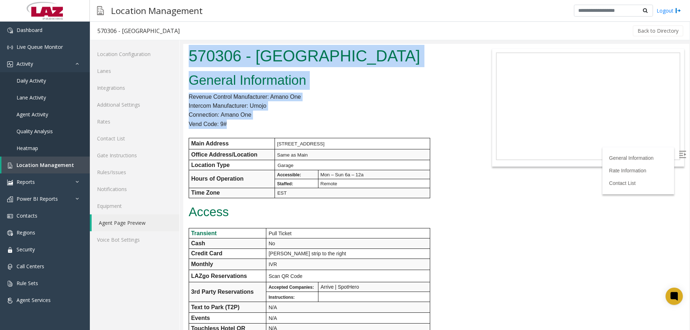
drag, startPoint x: 204, startPoint y: 118, endPoint x: 187, endPoint y: 50, distance: 69.9
click at [187, 50] on body "570306 - [GEOGRAPHIC_DATA] General Information Revenue Control Manufacturer: Am…" at bounding box center [436, 187] width 506 height 286
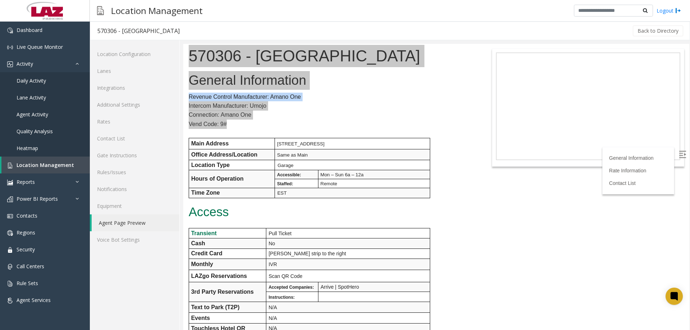
click at [270, 18] on div "Location Management Logout" at bounding box center [390, 11] width 600 height 22
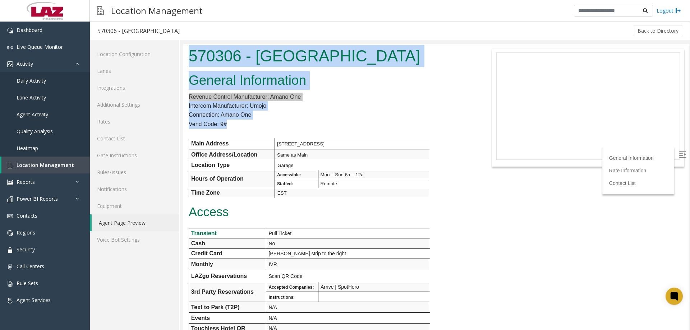
click at [406, 61] on h1 "570306 - [GEOGRAPHIC_DATA]" at bounding box center [331, 56] width 284 height 22
